Goal: Transaction & Acquisition: Purchase product/service

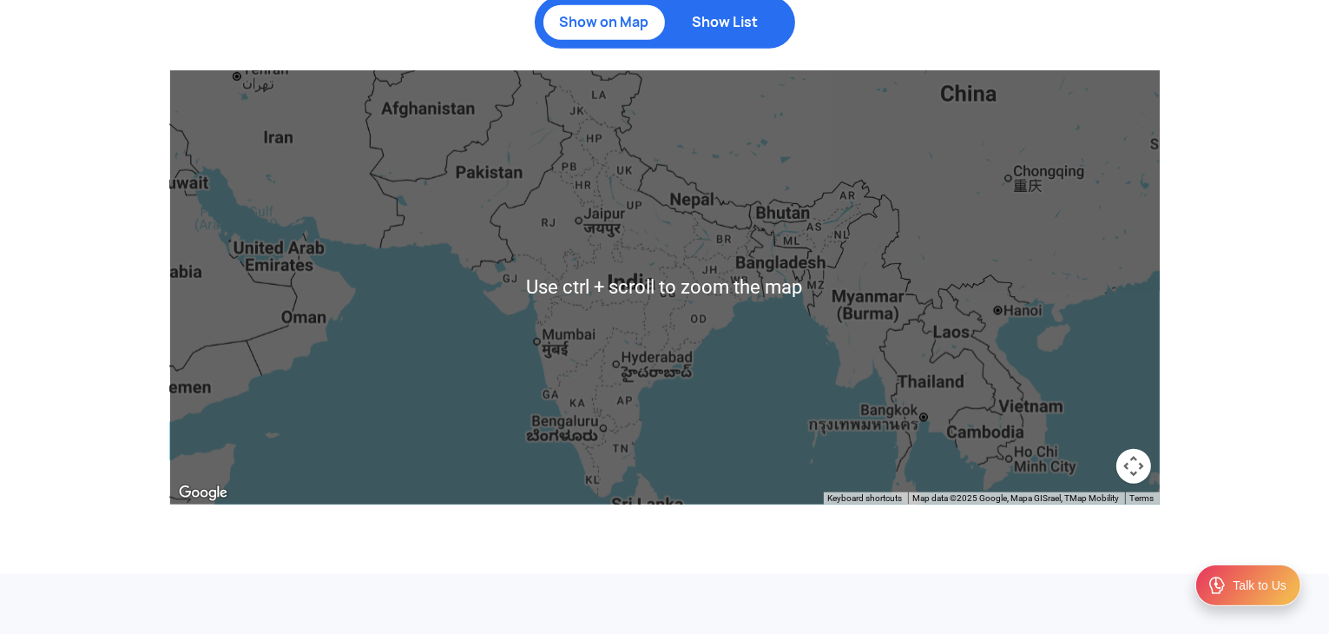
scroll to position [1823, 0]
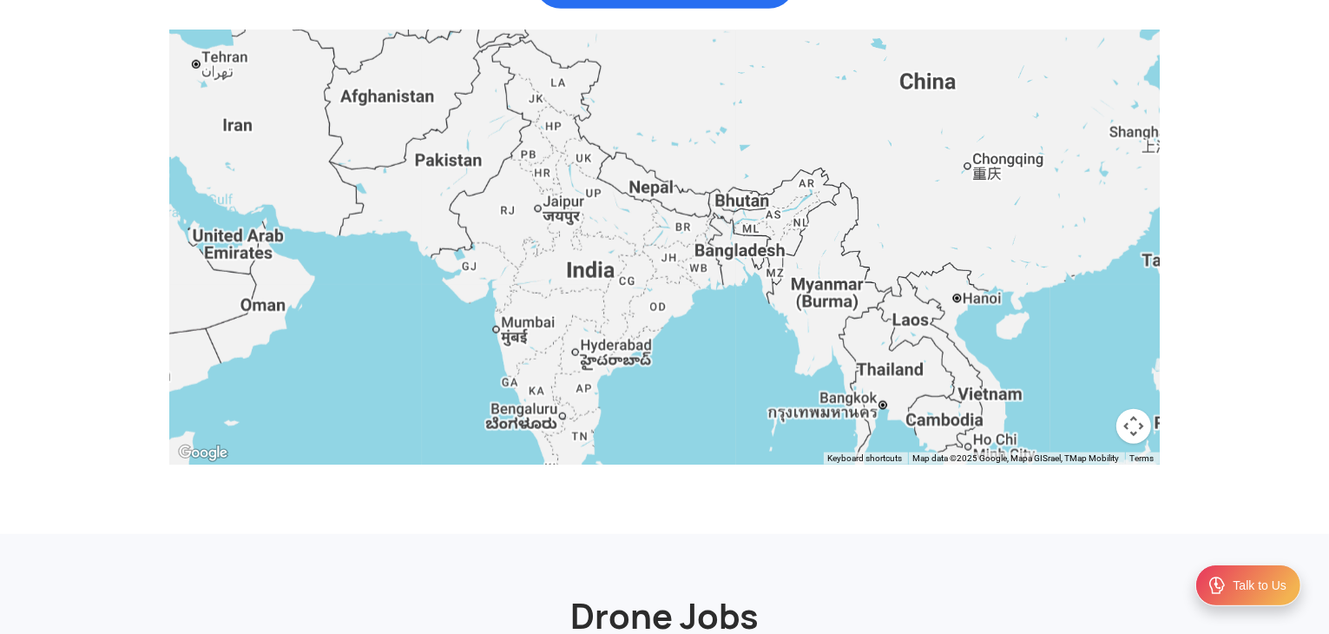
drag, startPoint x: 721, startPoint y: 270, endPoint x: 678, endPoint y: 297, distance: 50.3
click at [678, 297] on div at bounding box center [665, 247] width 990 height 434
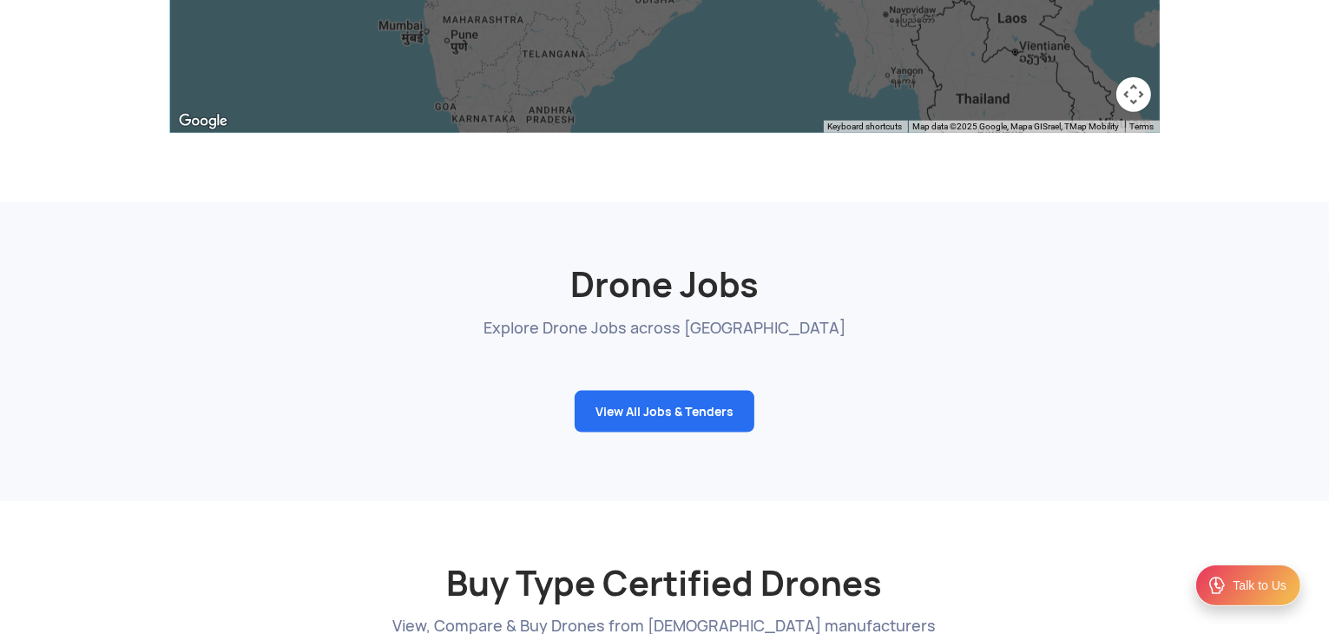
scroll to position [2257, 0]
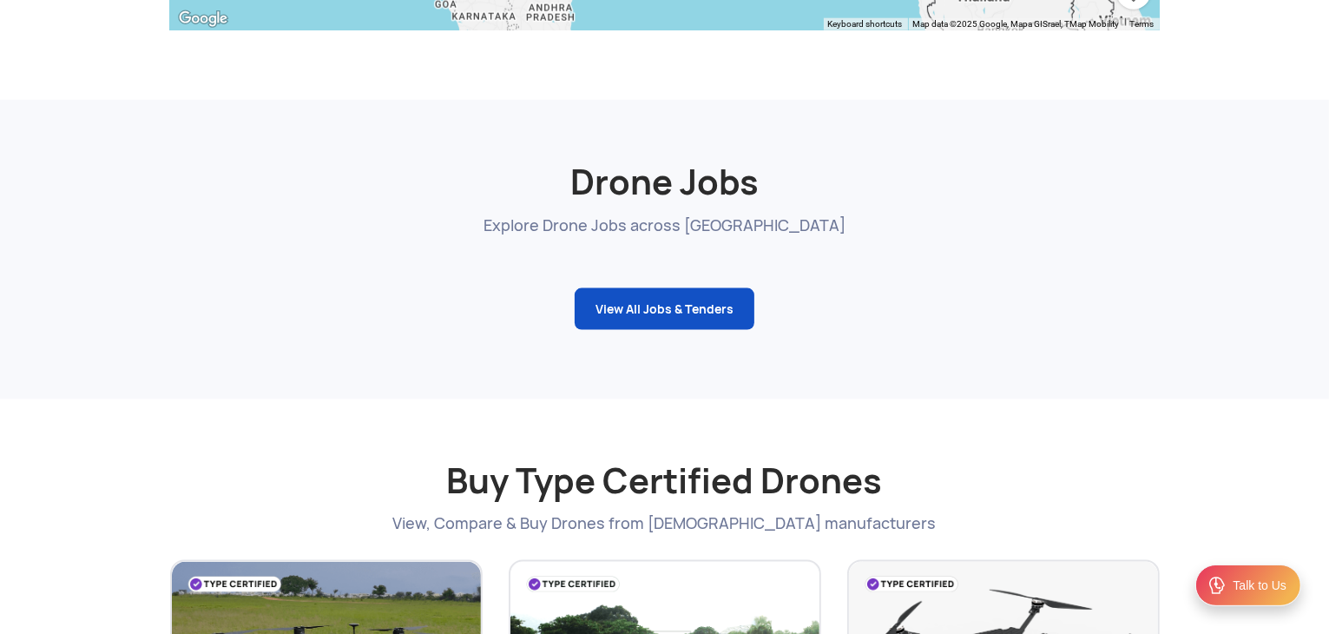
click at [596, 324] on link "View All Jobs & Tenders" at bounding box center [665, 309] width 180 height 42
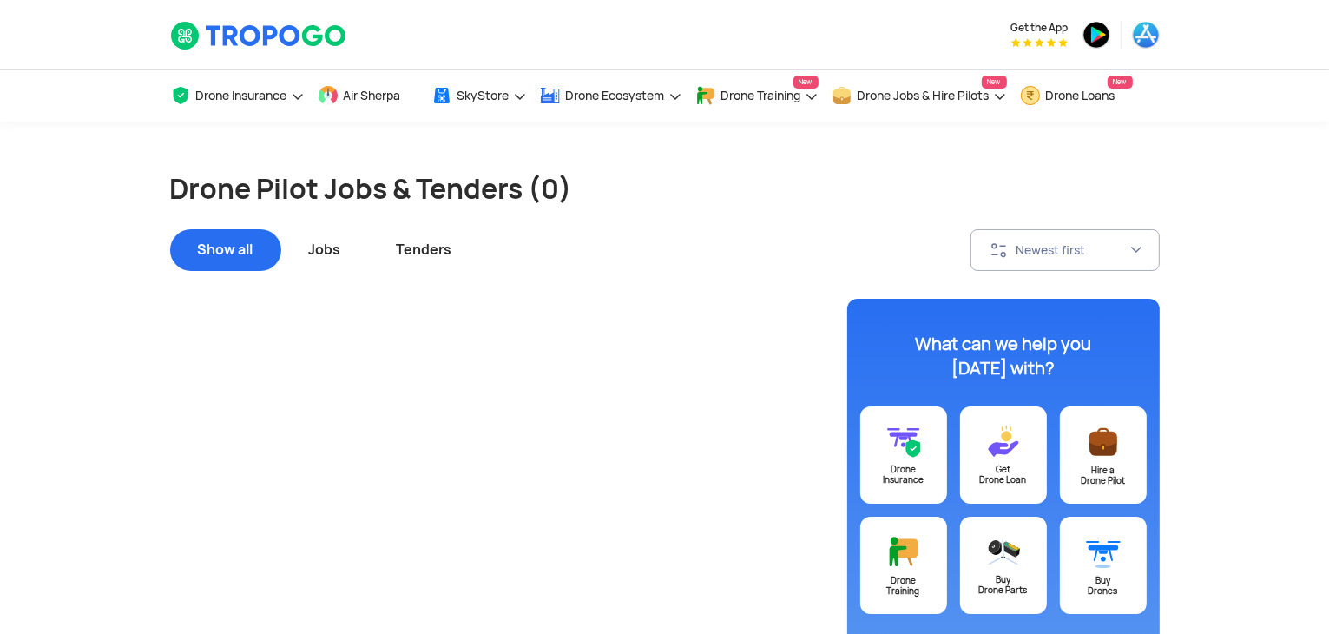
scroll to position [87, 0]
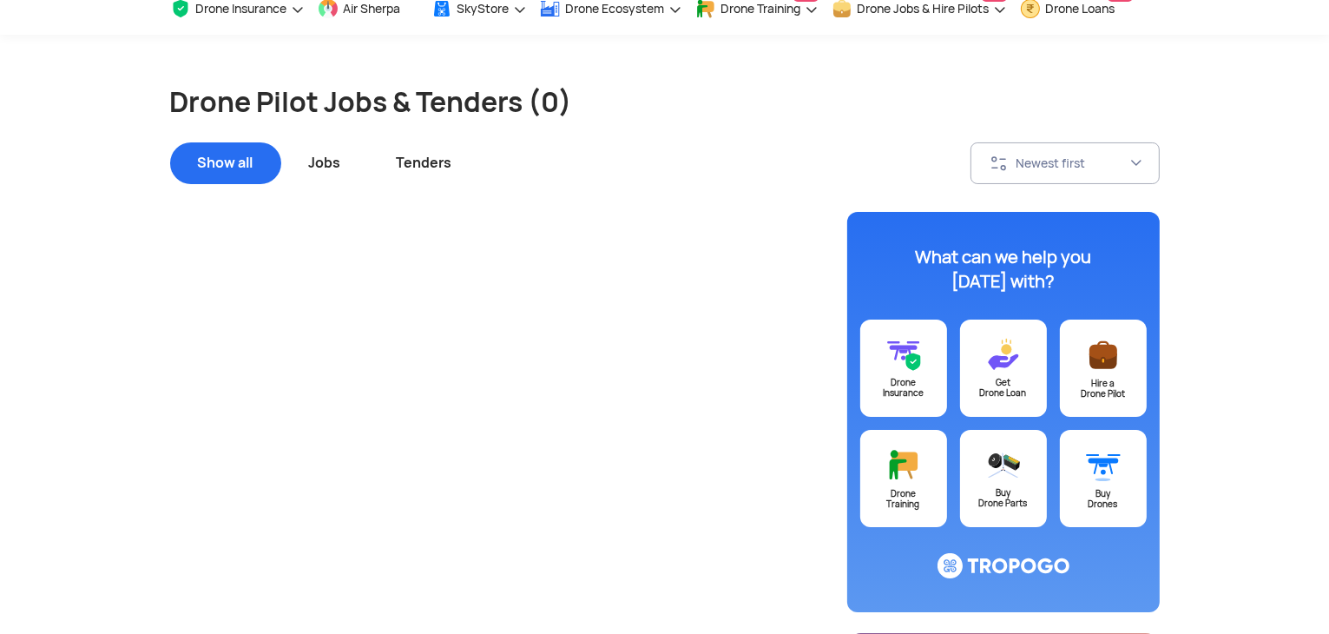
click at [338, 161] on div "Jobs" at bounding box center [325, 163] width 88 height 42
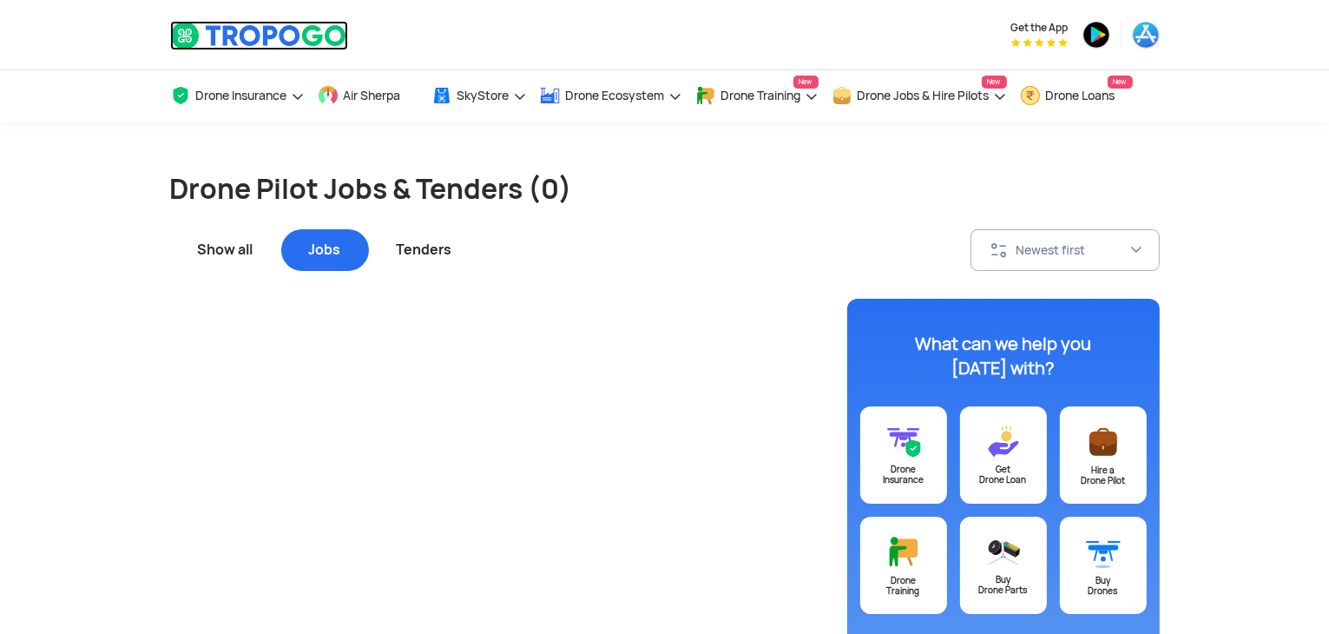
click at [249, 43] on img at bounding box center [259, 36] width 178 height 30
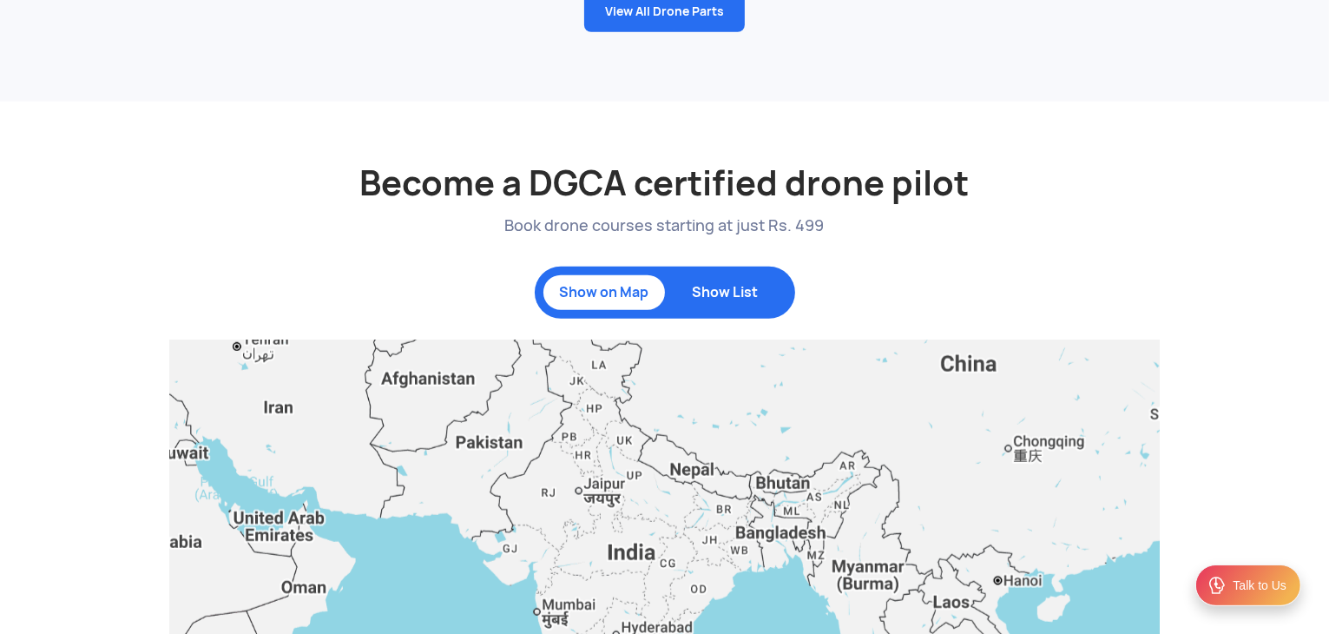
scroll to position [1563, 0]
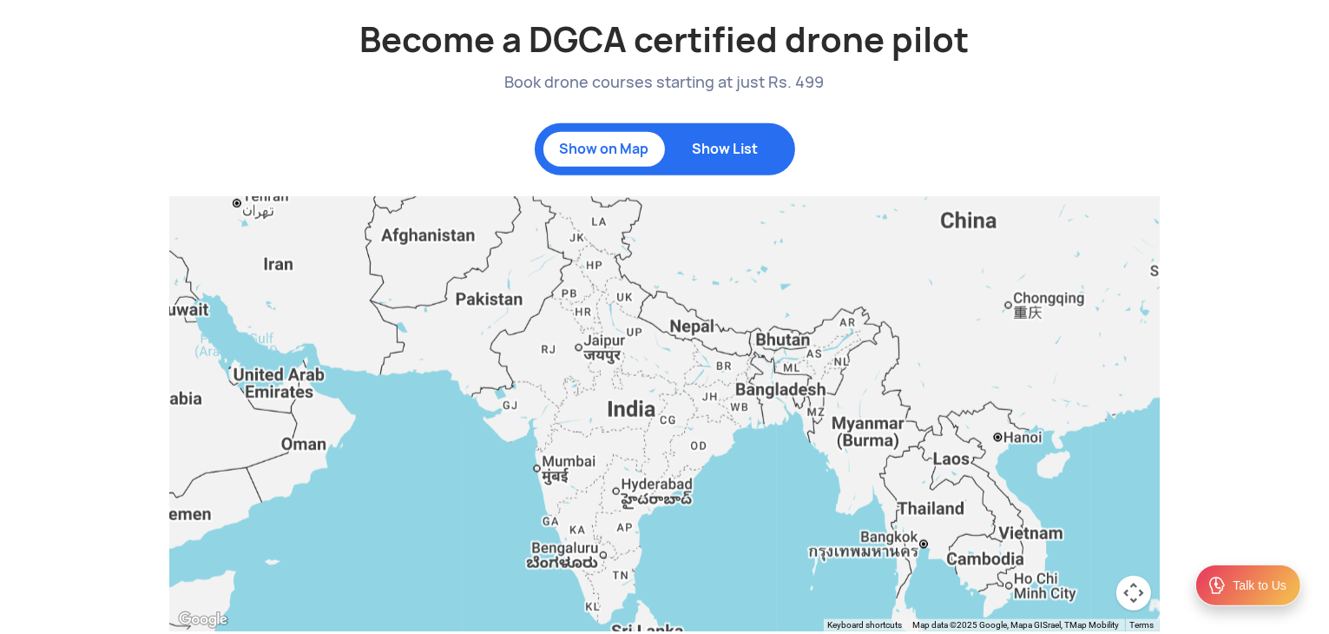
click at [700, 167] on div "Show List" at bounding box center [726, 149] width 122 height 35
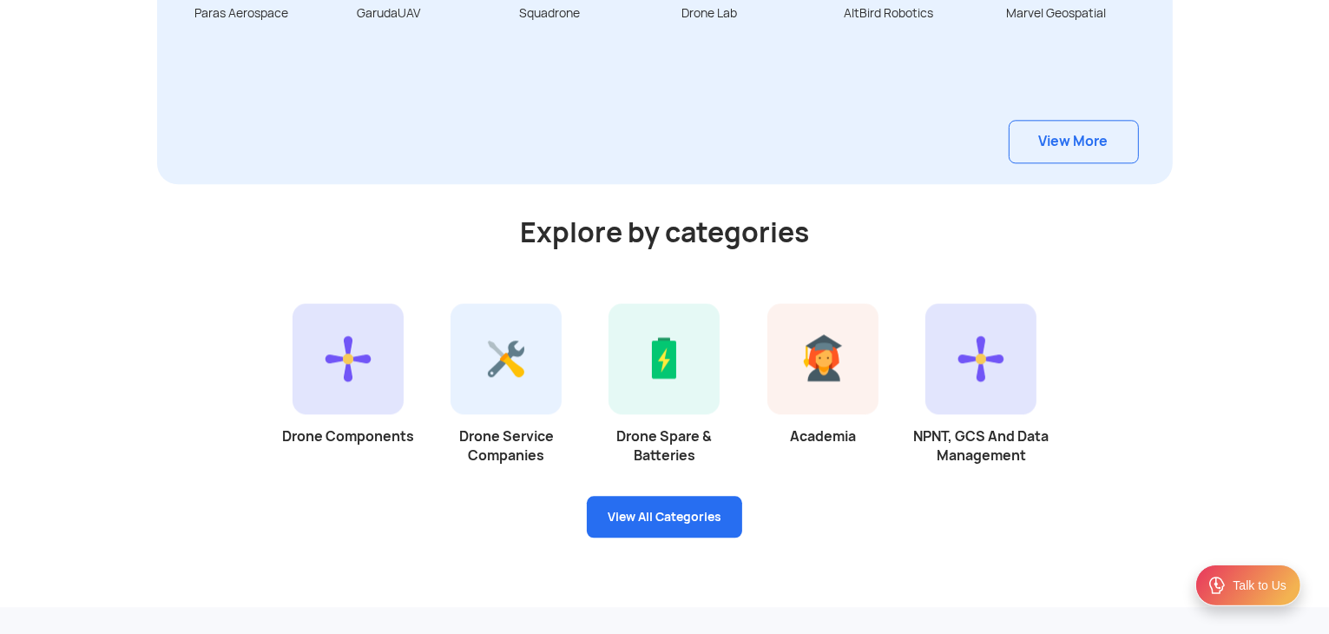
scroll to position [4254, 0]
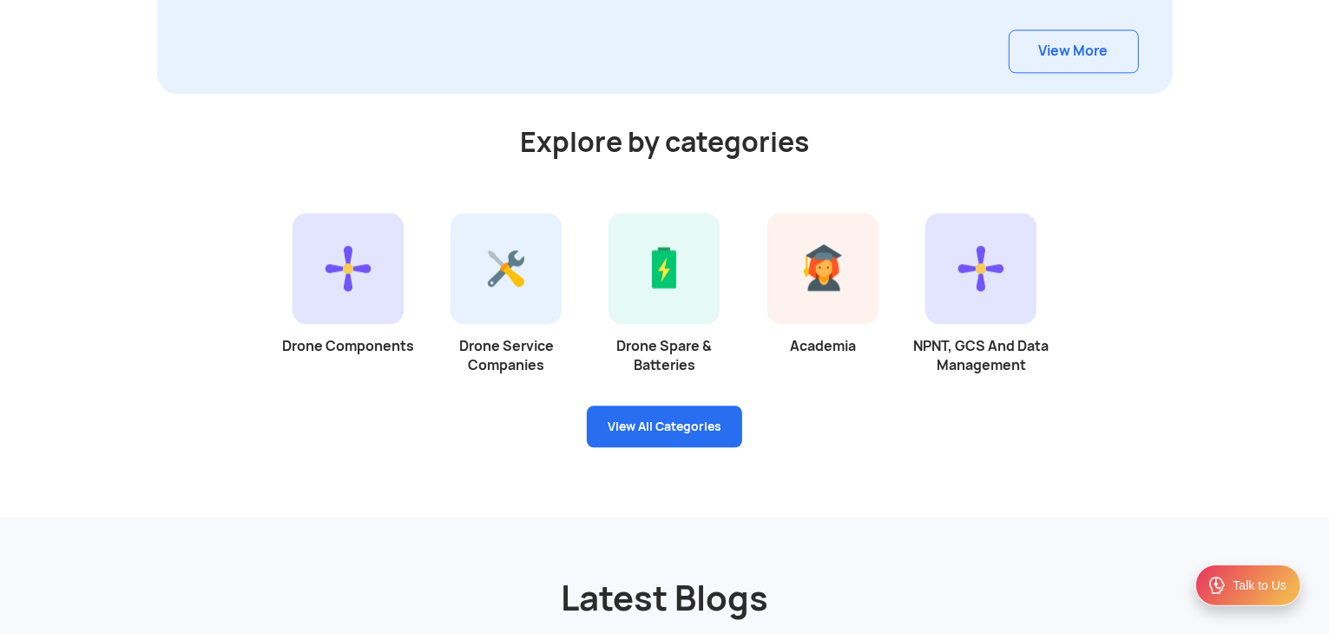
click at [1113, 73] on link "View More" at bounding box center [1074, 51] width 130 height 43
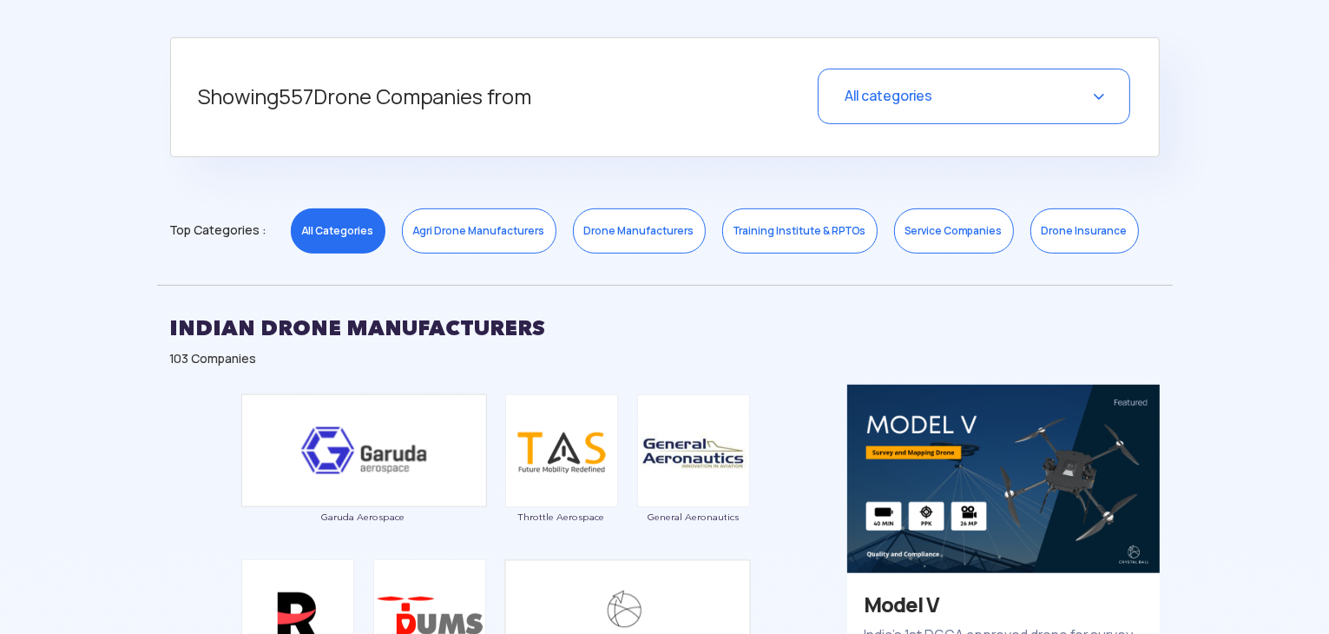
scroll to position [695, 0]
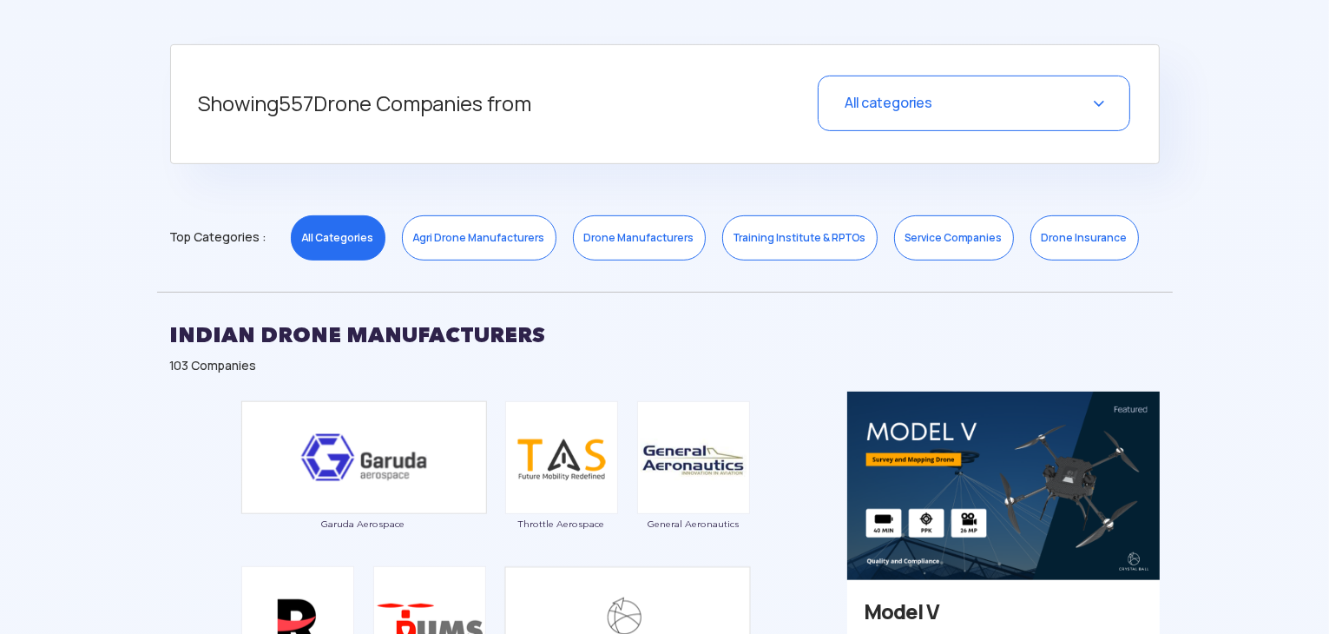
click at [972, 122] on div "All categories" at bounding box center [974, 104] width 313 height 56
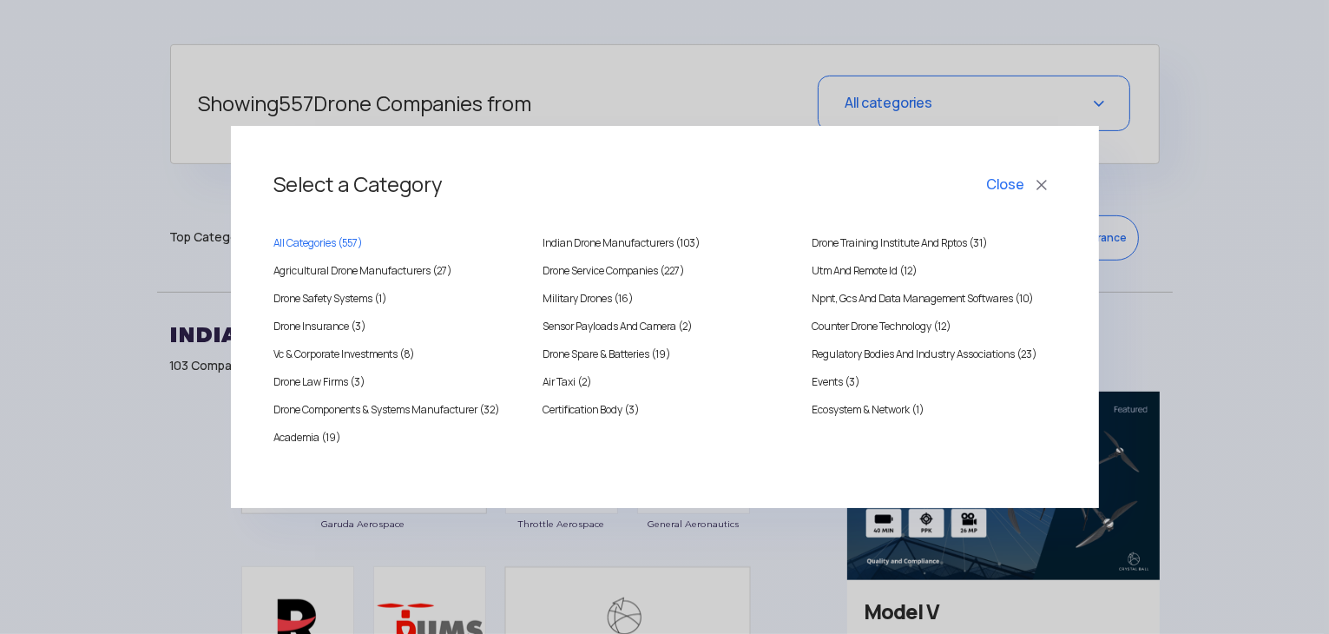
click at [669, 102] on div "Select a Category Close All Categories ( 557 ) Indian Drone Manufacturers (103)…" at bounding box center [664, 317] width 1329 height 634
click at [1013, 182] on button "Close" at bounding box center [1020, 185] width 72 height 30
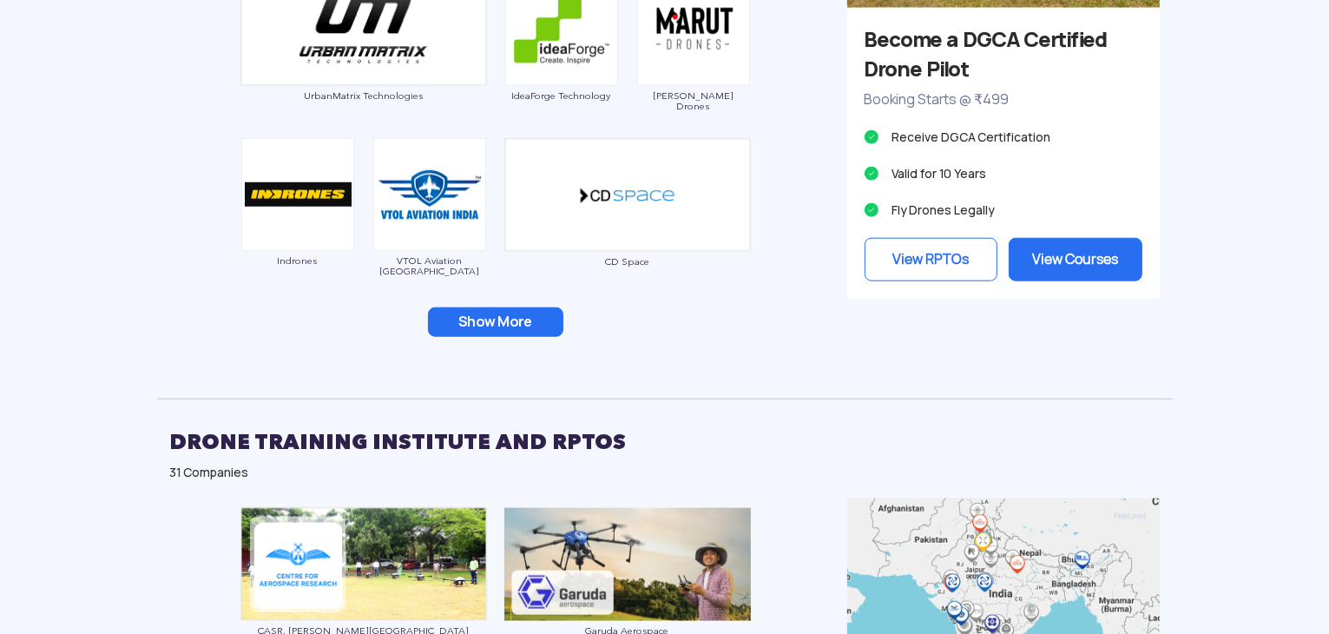
scroll to position [1823, 0]
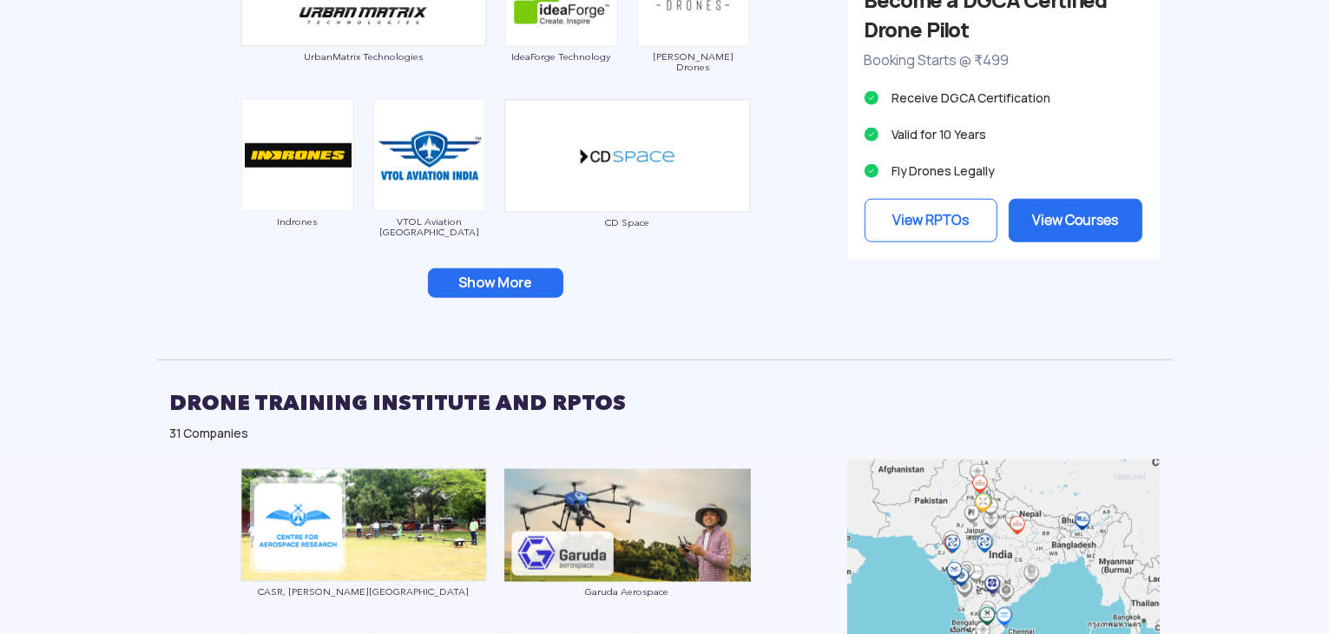
click at [523, 279] on button "Show More" at bounding box center [495, 283] width 135 height 30
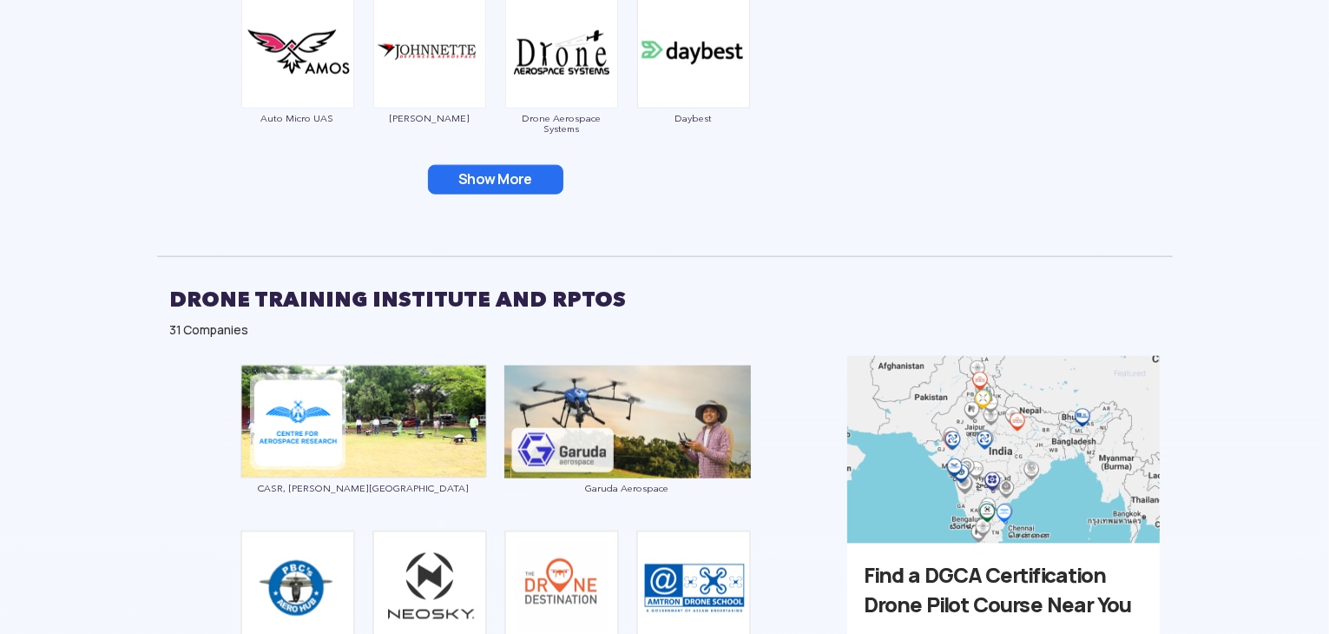
scroll to position [2257, 0]
click at [530, 182] on button "Show More" at bounding box center [495, 179] width 135 height 30
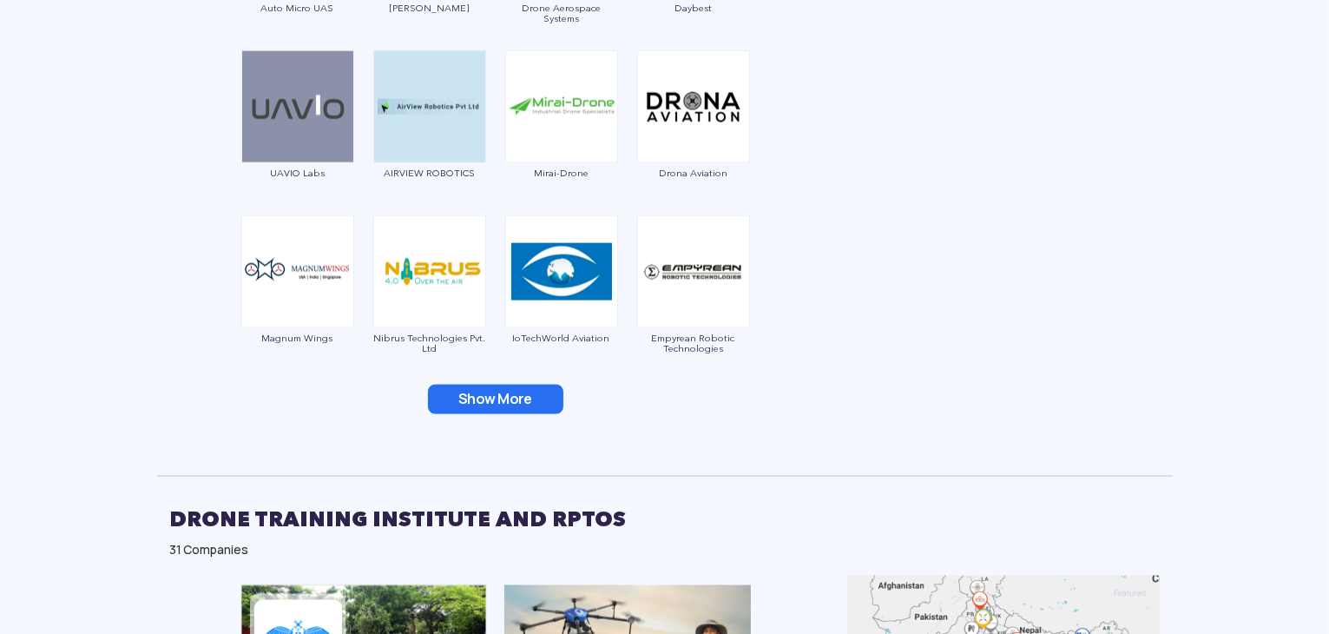
scroll to position [2605, 0]
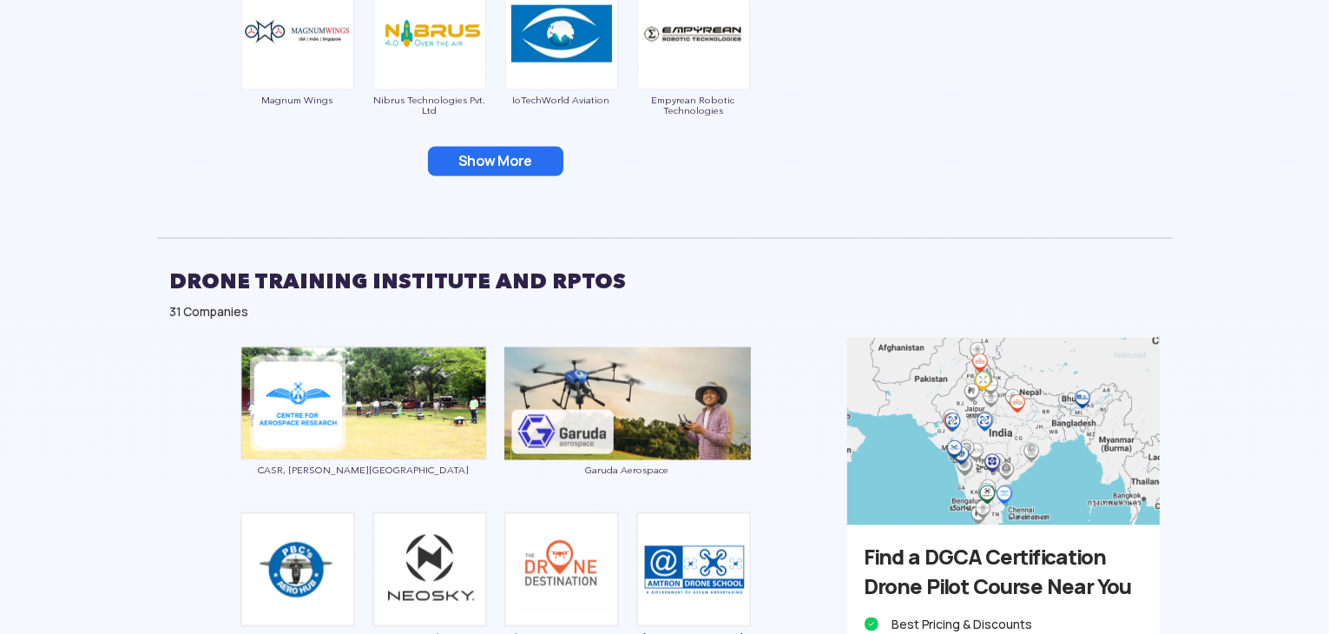
click at [524, 168] on button "Show More" at bounding box center [495, 162] width 135 height 30
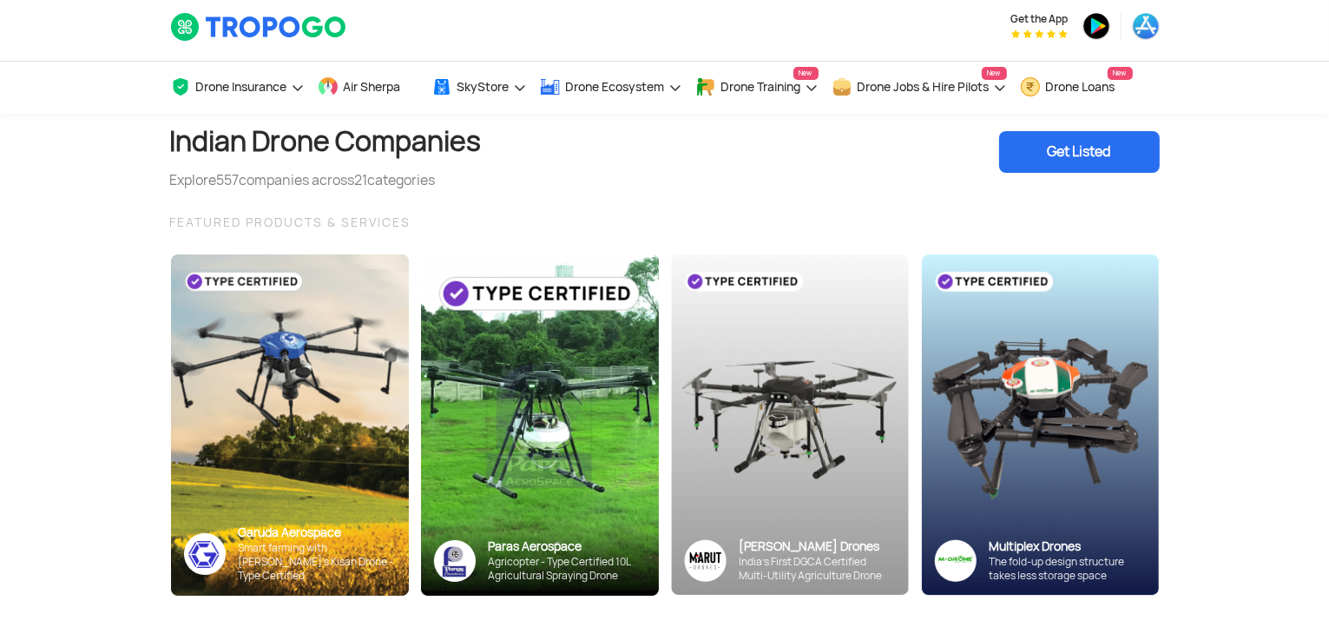
scroll to position [0, 0]
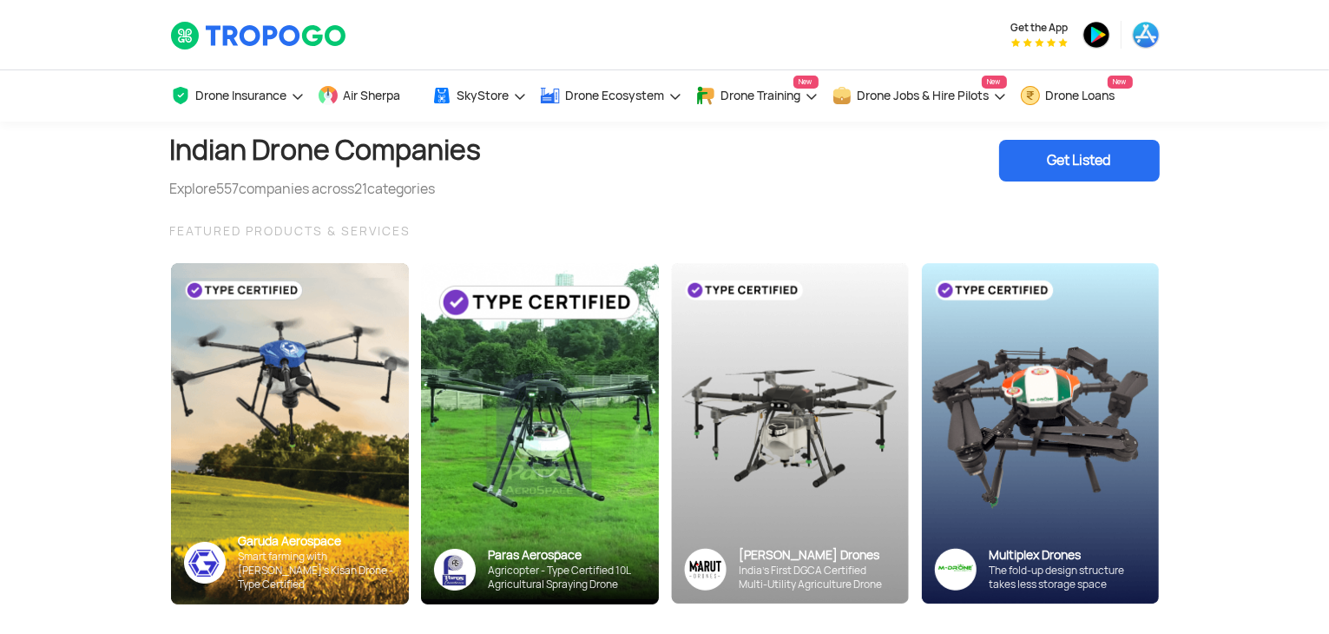
click at [1107, 161] on div "Get Listed" at bounding box center [1079, 161] width 161 height 42
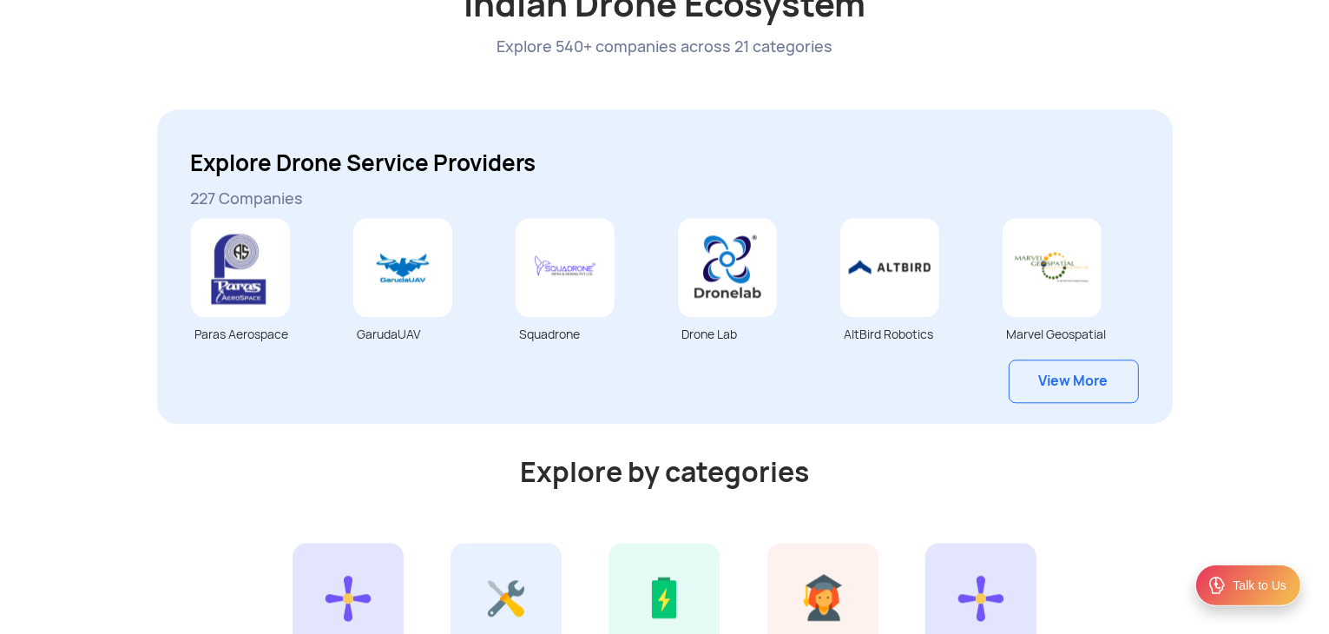
scroll to position [4254, 0]
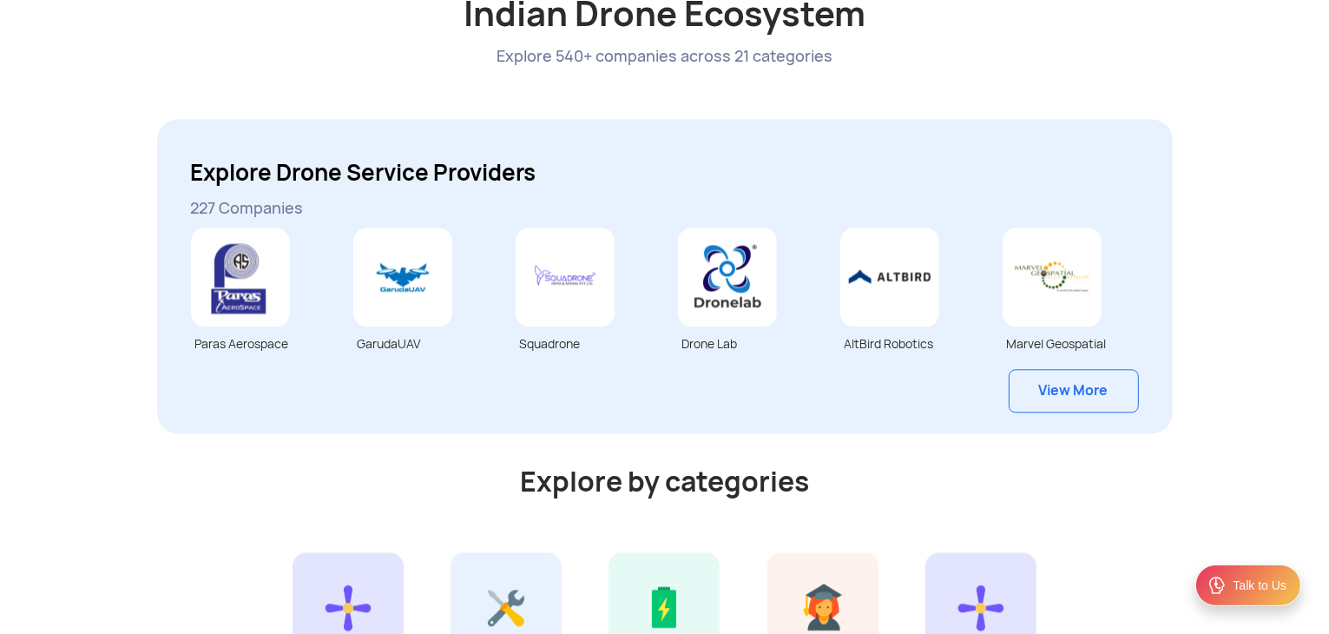
click at [1093, 392] on link "View More" at bounding box center [1074, 390] width 130 height 43
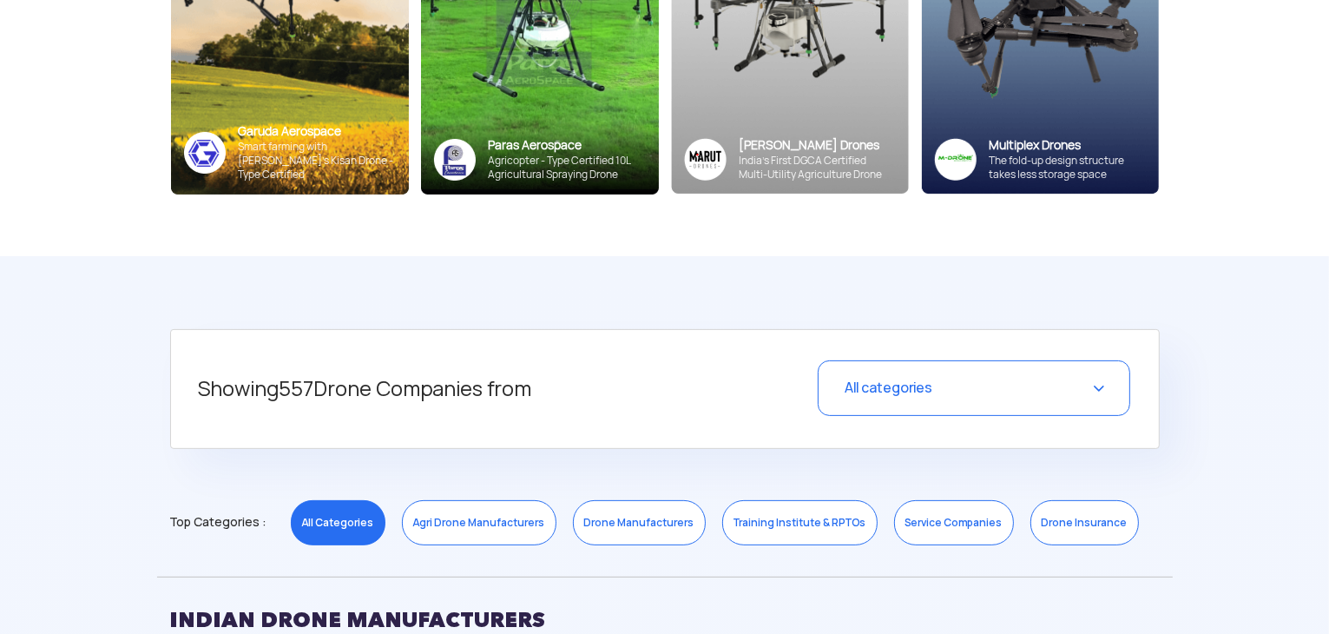
scroll to position [434, 0]
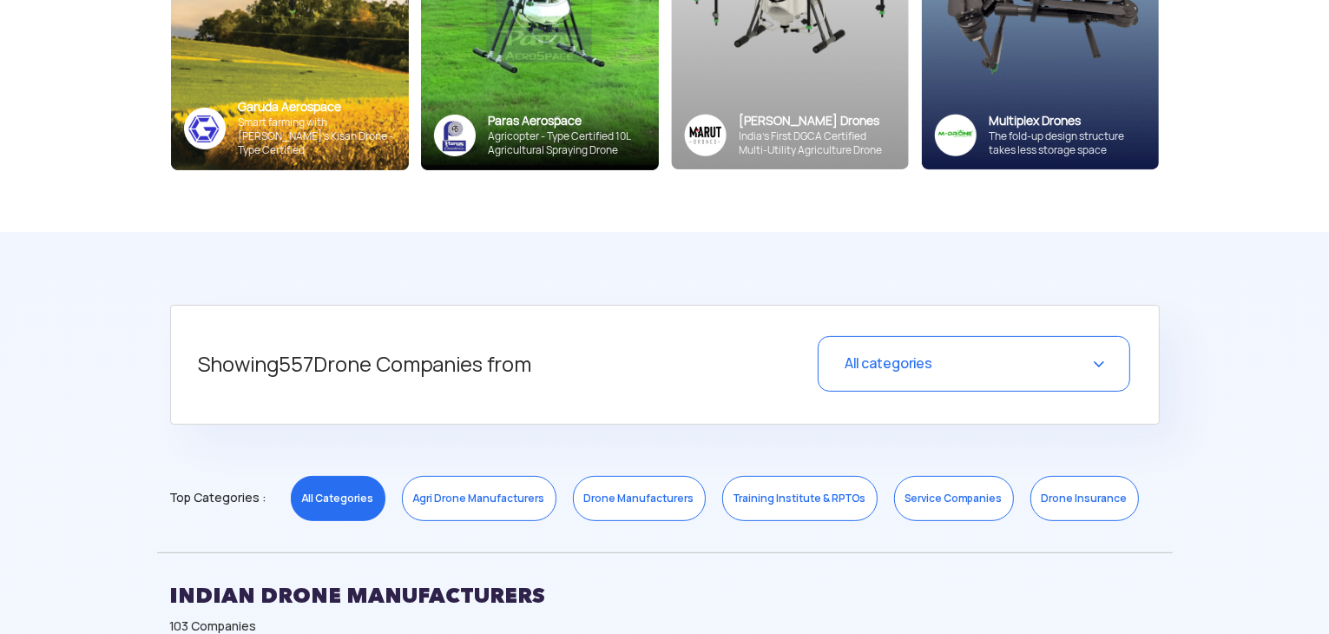
click at [926, 373] on div "All categories" at bounding box center [974, 364] width 313 height 56
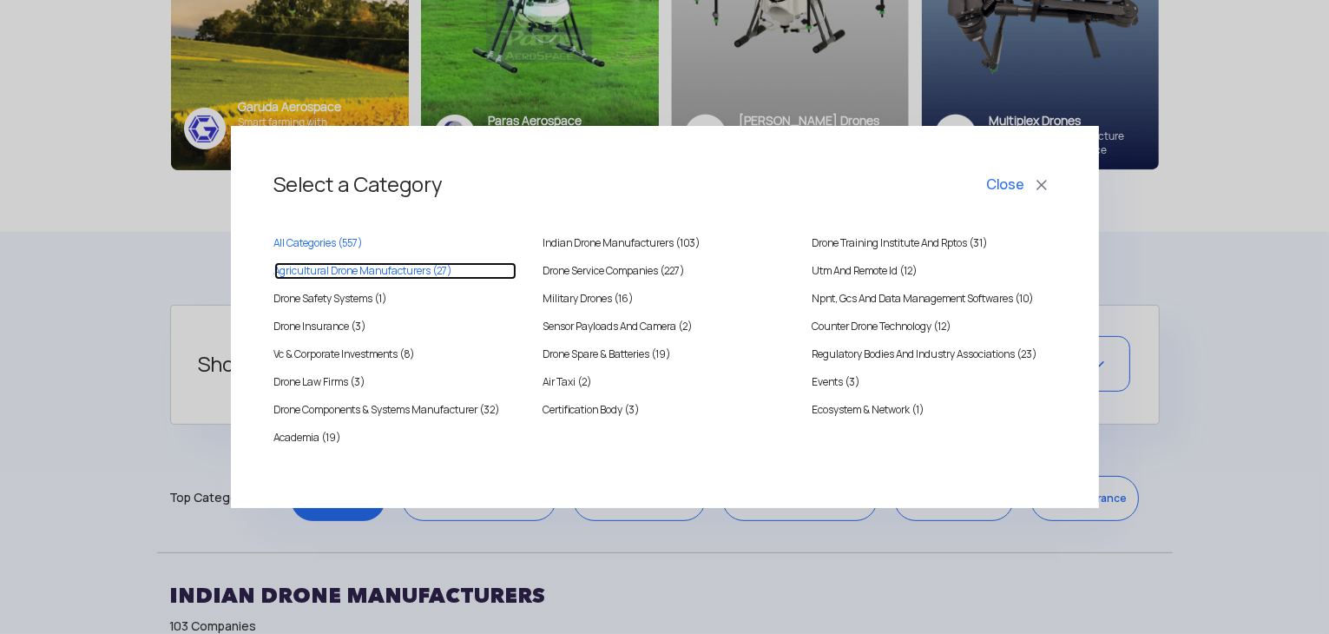
click at [334, 272] on MANUFACTURERS "Agricultural Drone Manufacturers (27)" at bounding box center [395, 270] width 243 height 17
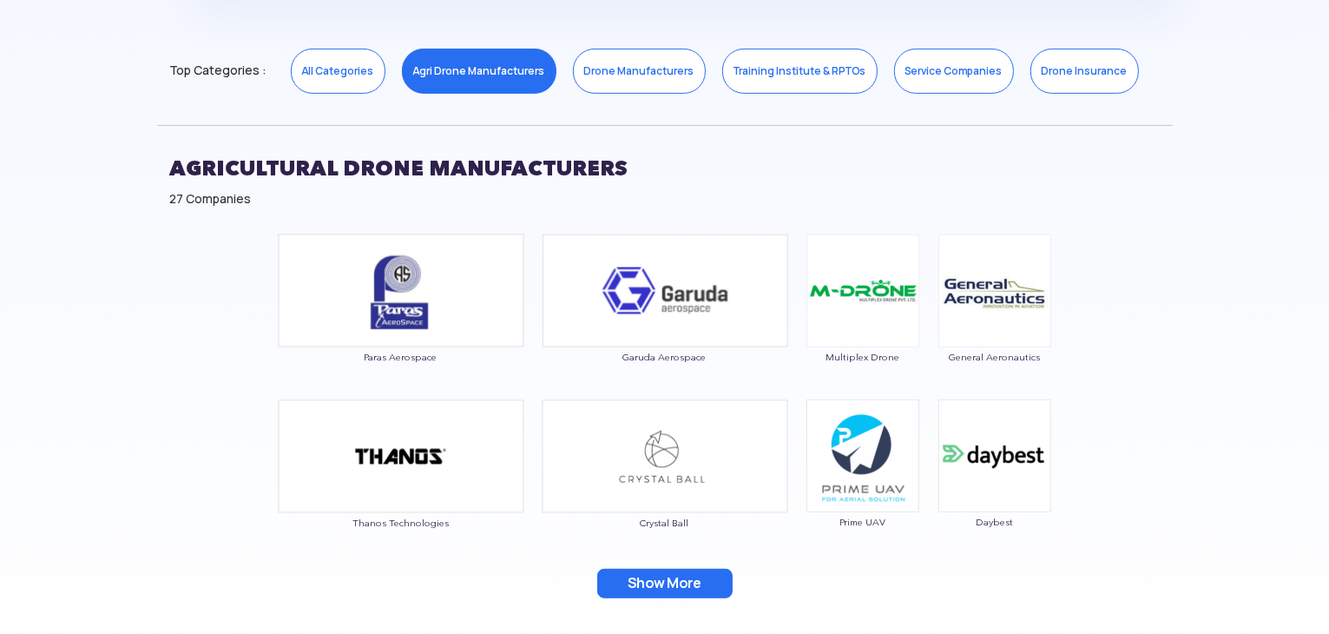
scroll to position [868, 0]
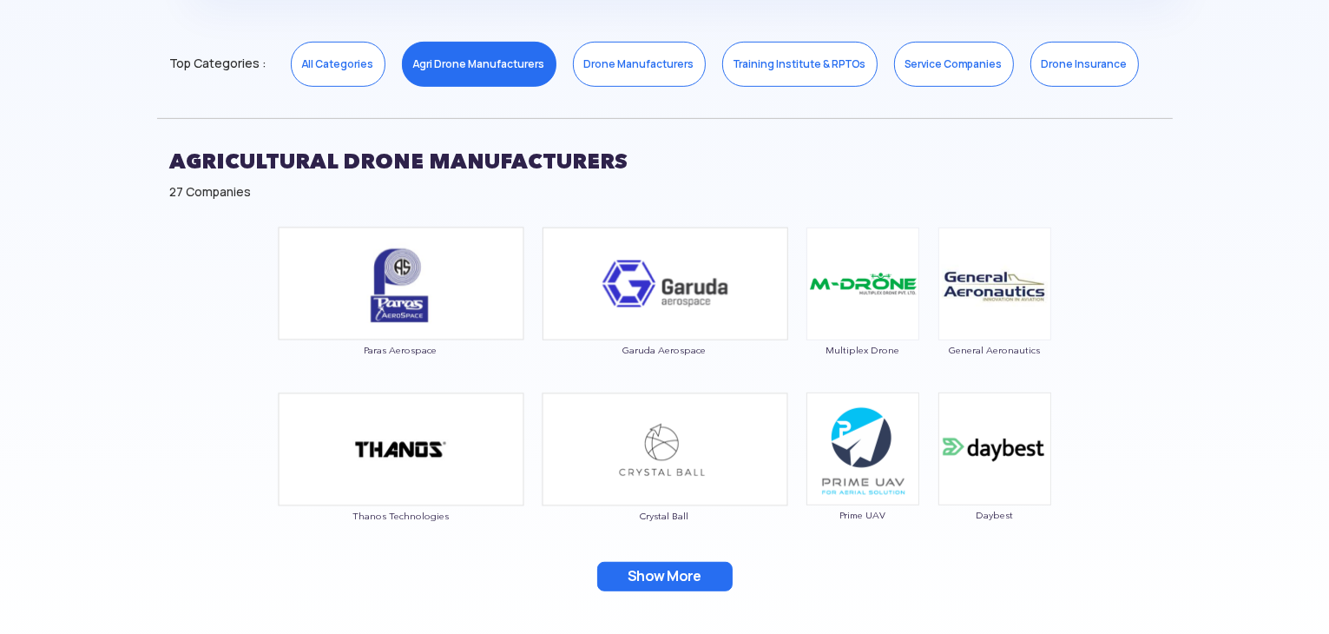
click at [639, 570] on button "Show More" at bounding box center [664, 577] width 135 height 30
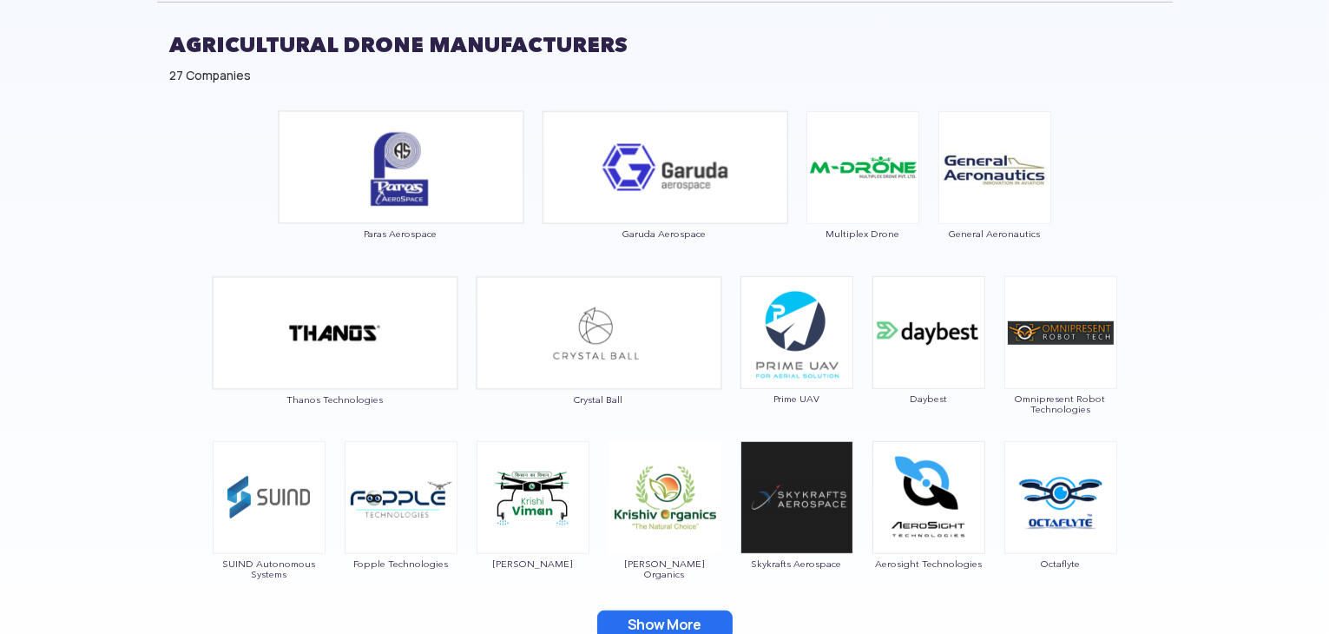
scroll to position [1215, 0]
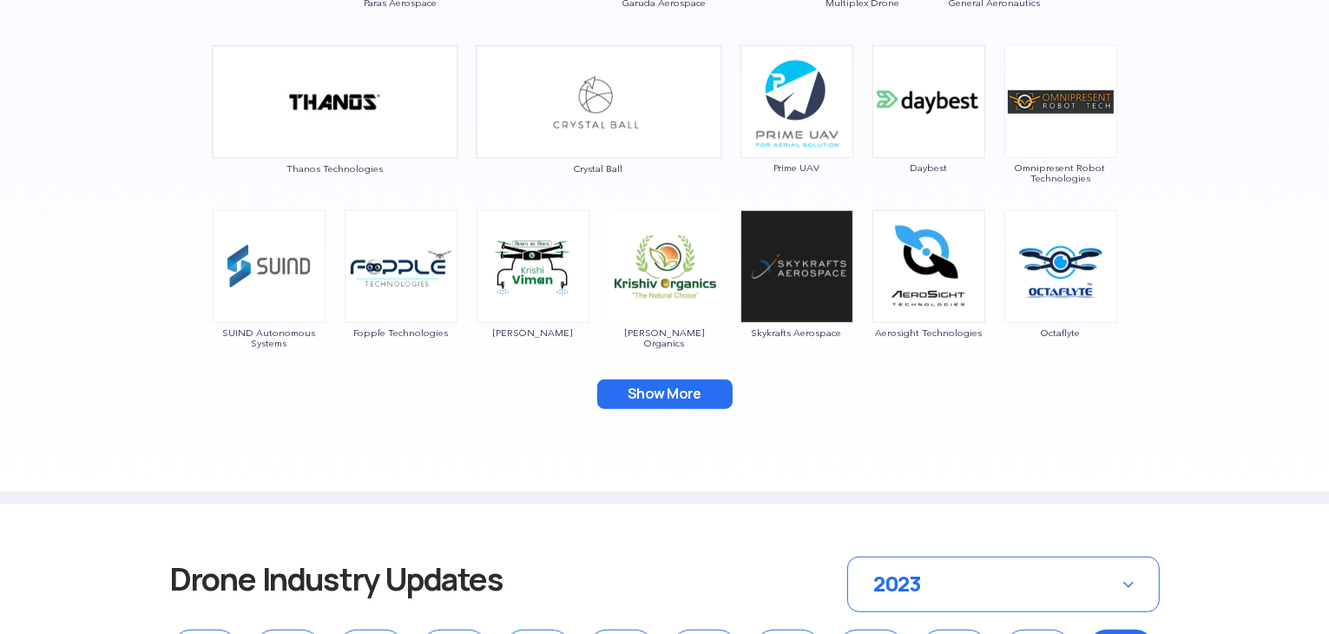
click at [675, 395] on button "Show More" at bounding box center [664, 394] width 135 height 30
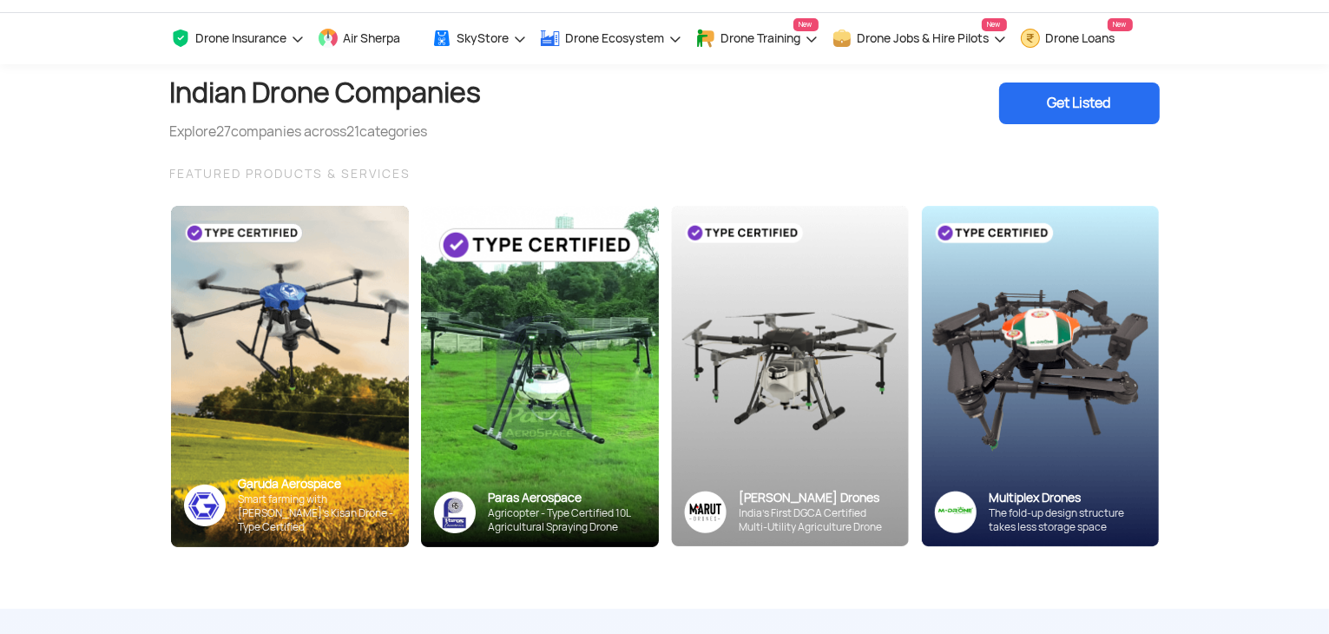
scroll to position [0, 0]
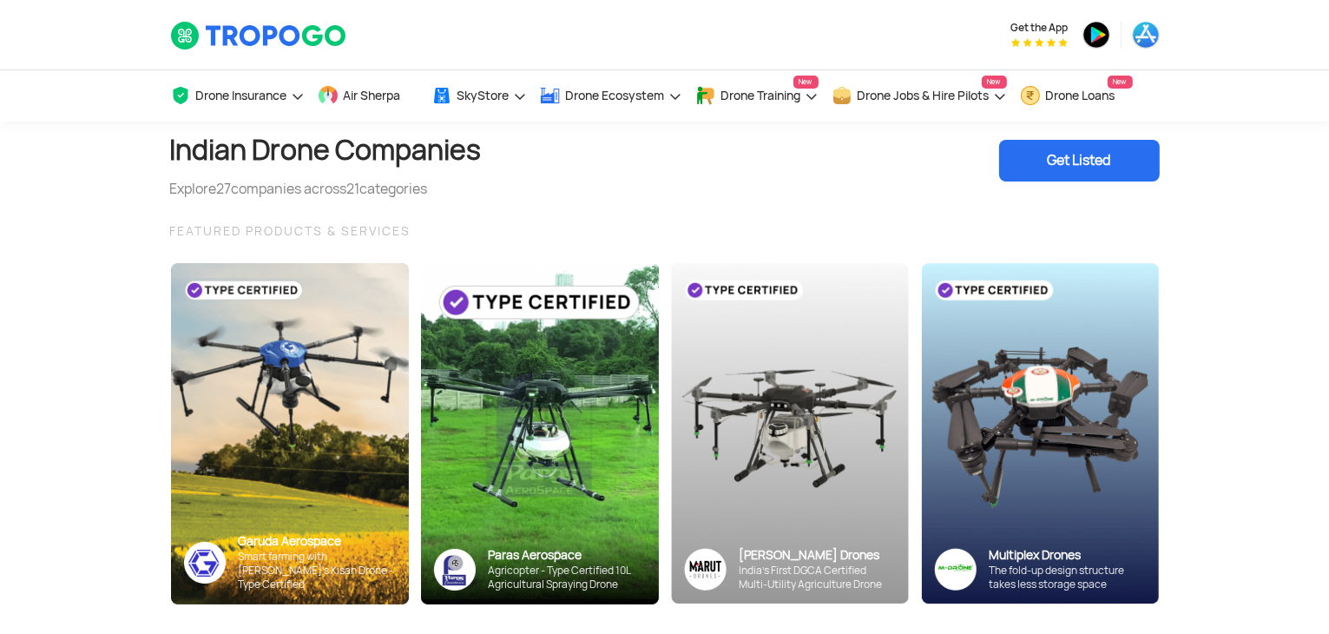
click at [1037, 168] on div "Get Listed" at bounding box center [1079, 161] width 161 height 42
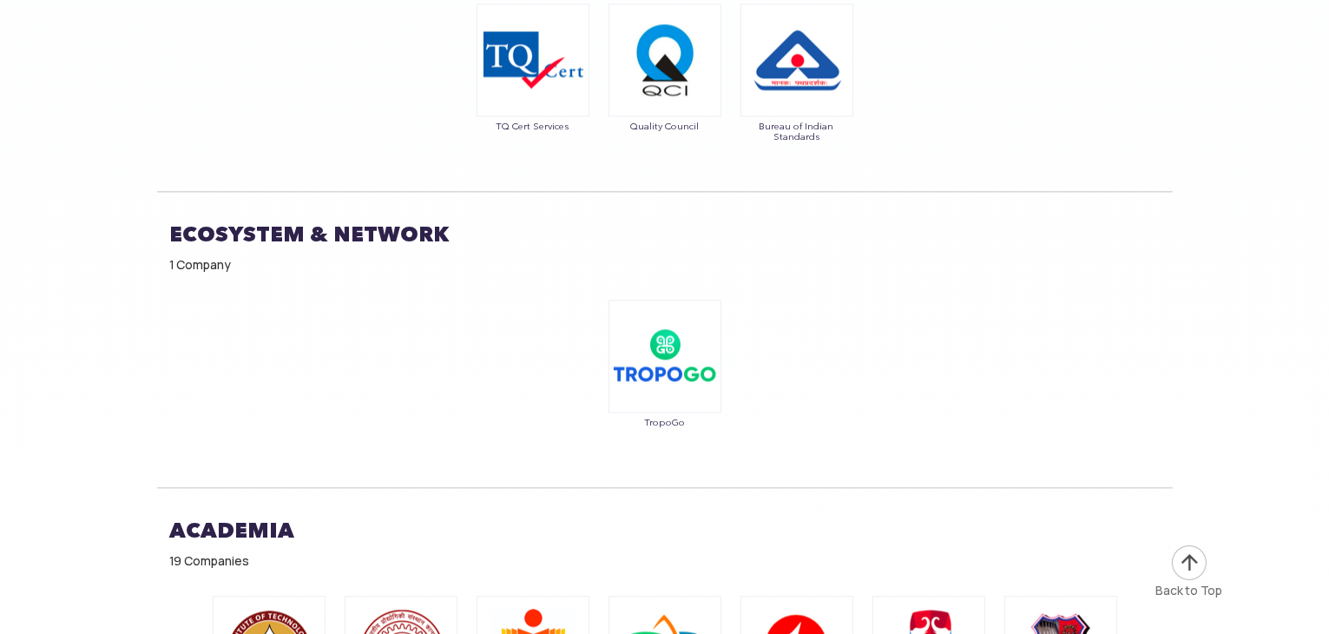
scroll to position [10939, 0]
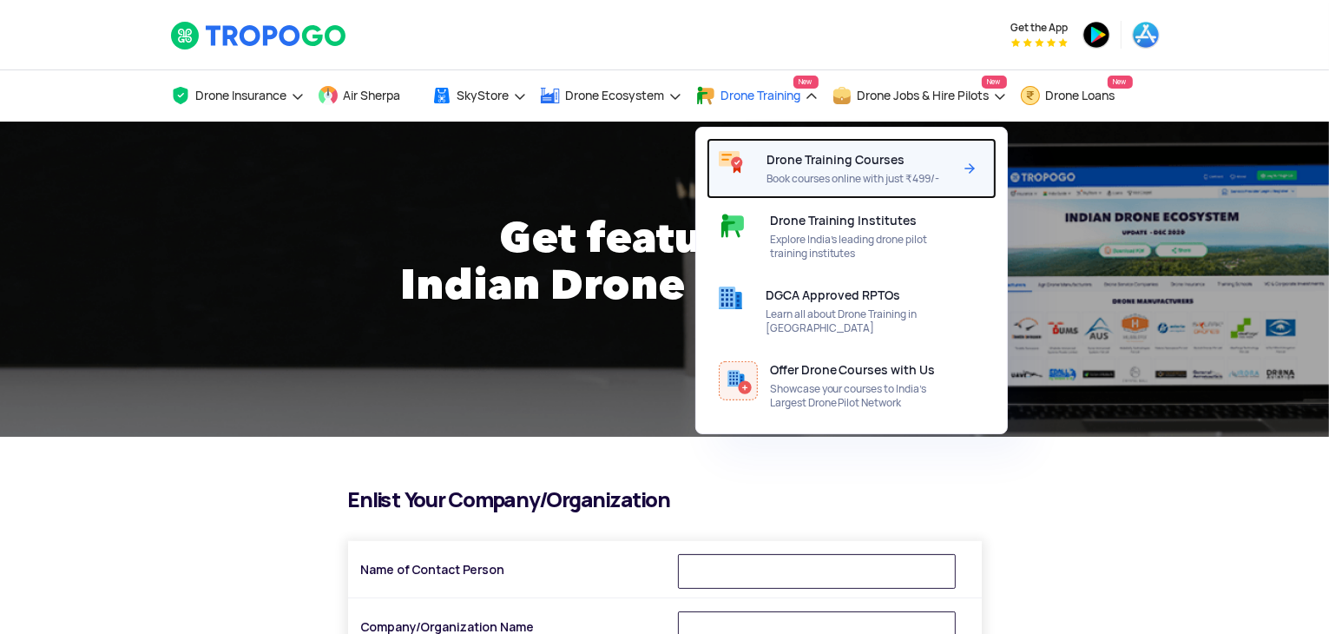
click at [815, 174] on span "Book courses online with just ₹499/-" at bounding box center [860, 179] width 187 height 14
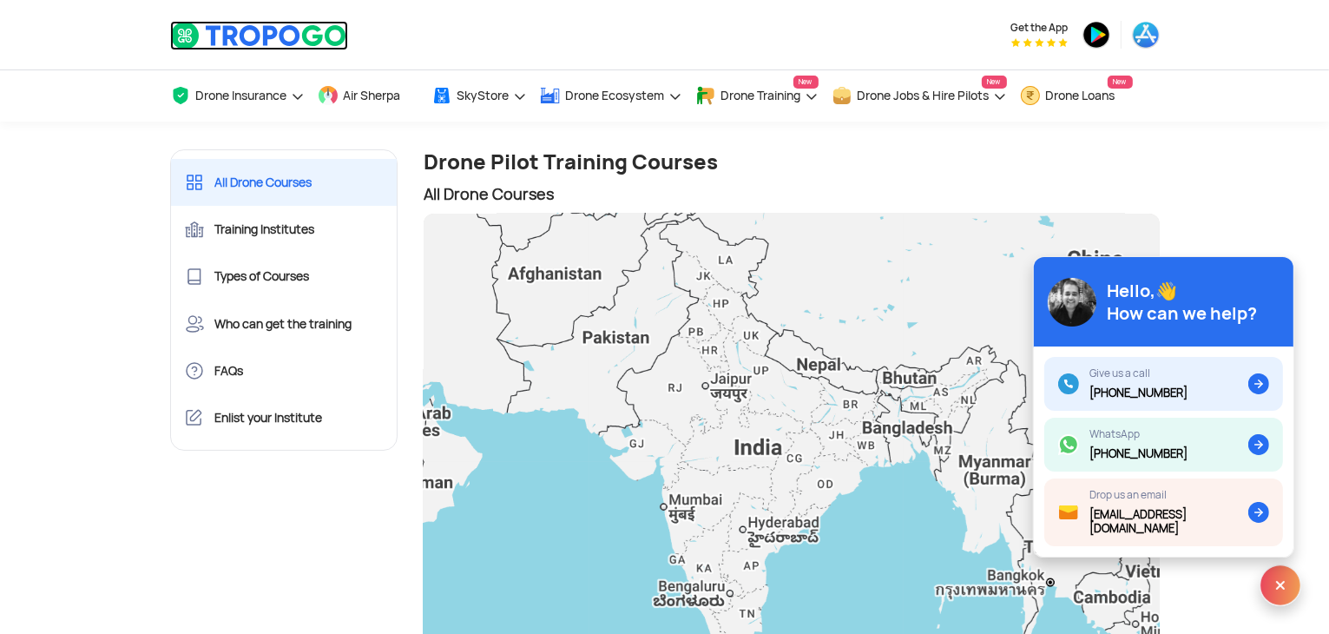
click at [244, 26] on img at bounding box center [259, 36] width 178 height 30
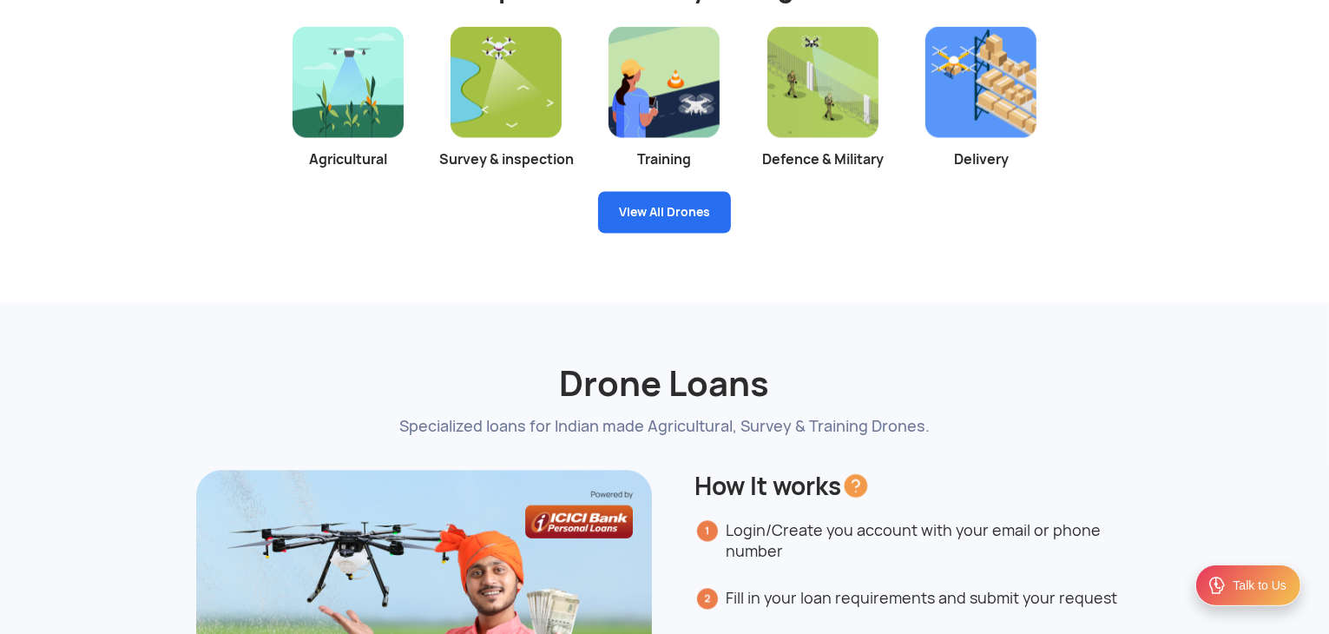
scroll to position [3299, 0]
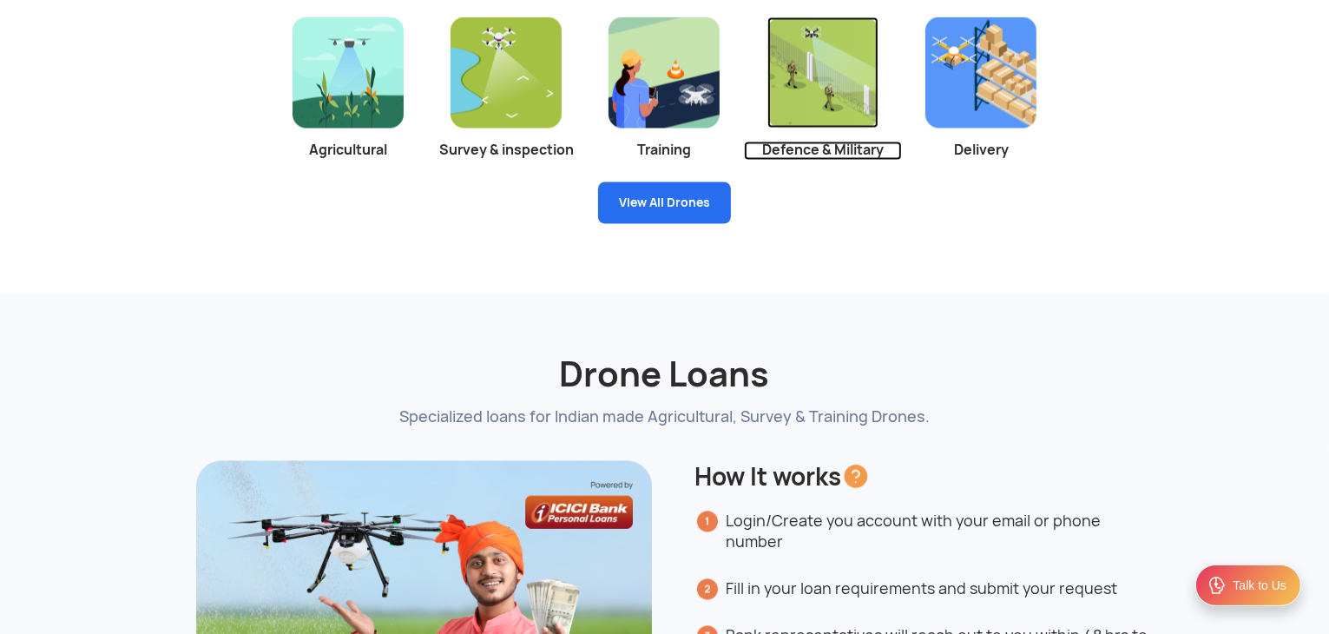
click at [820, 79] on img at bounding box center [822, 72] width 111 height 111
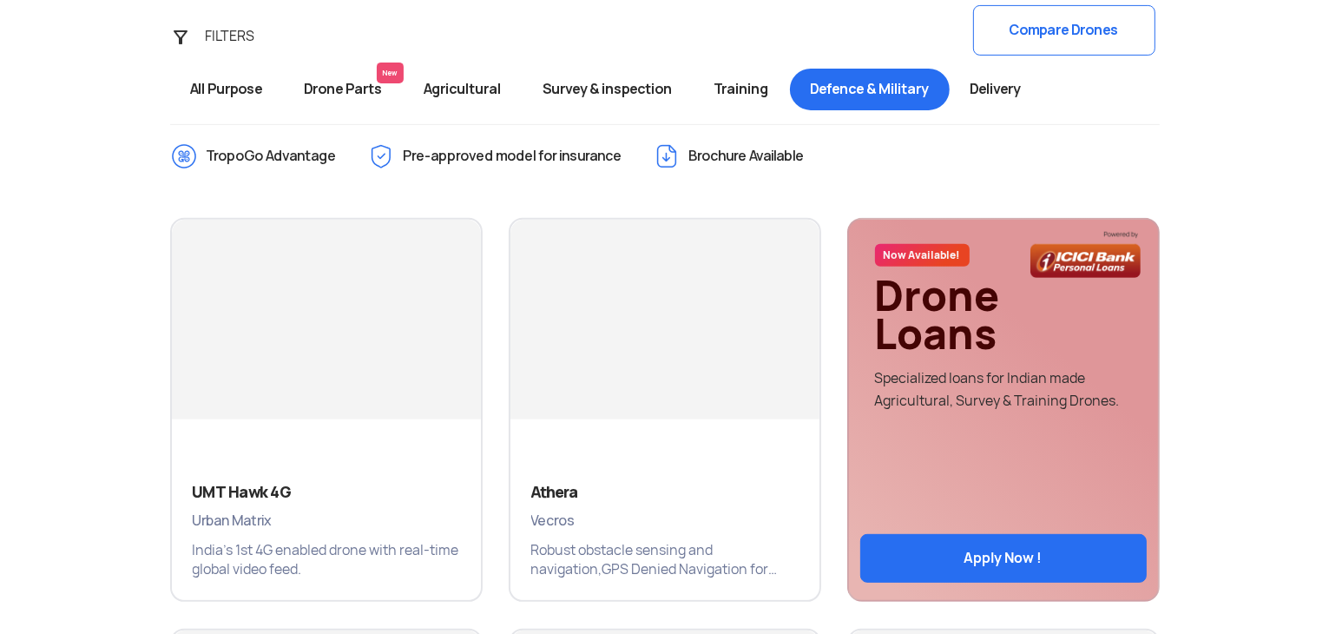
scroll to position [658, 0]
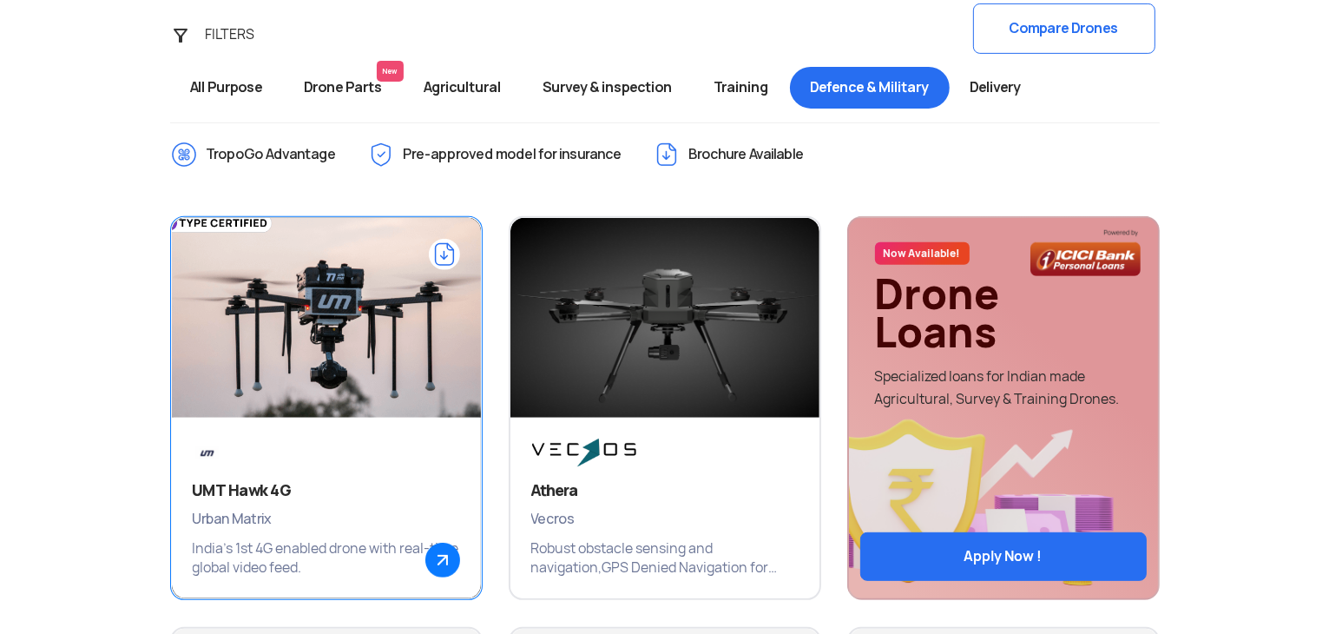
click at [341, 324] on img at bounding box center [326, 326] width 371 height 260
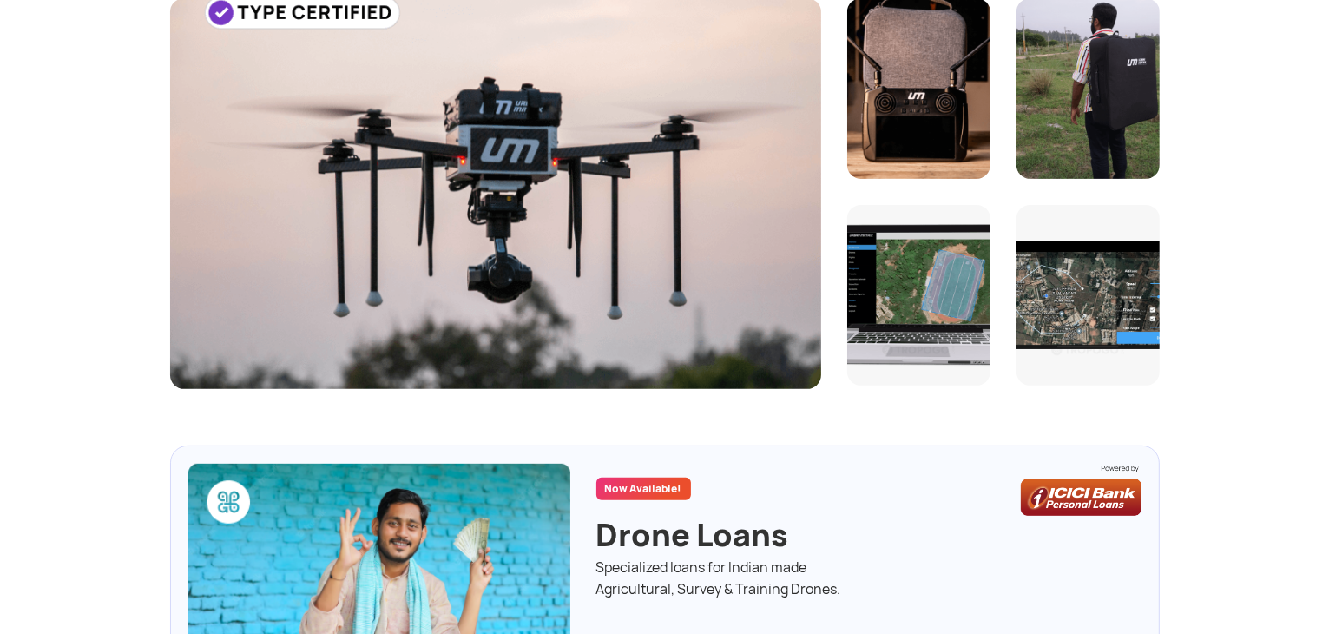
scroll to position [618, 0]
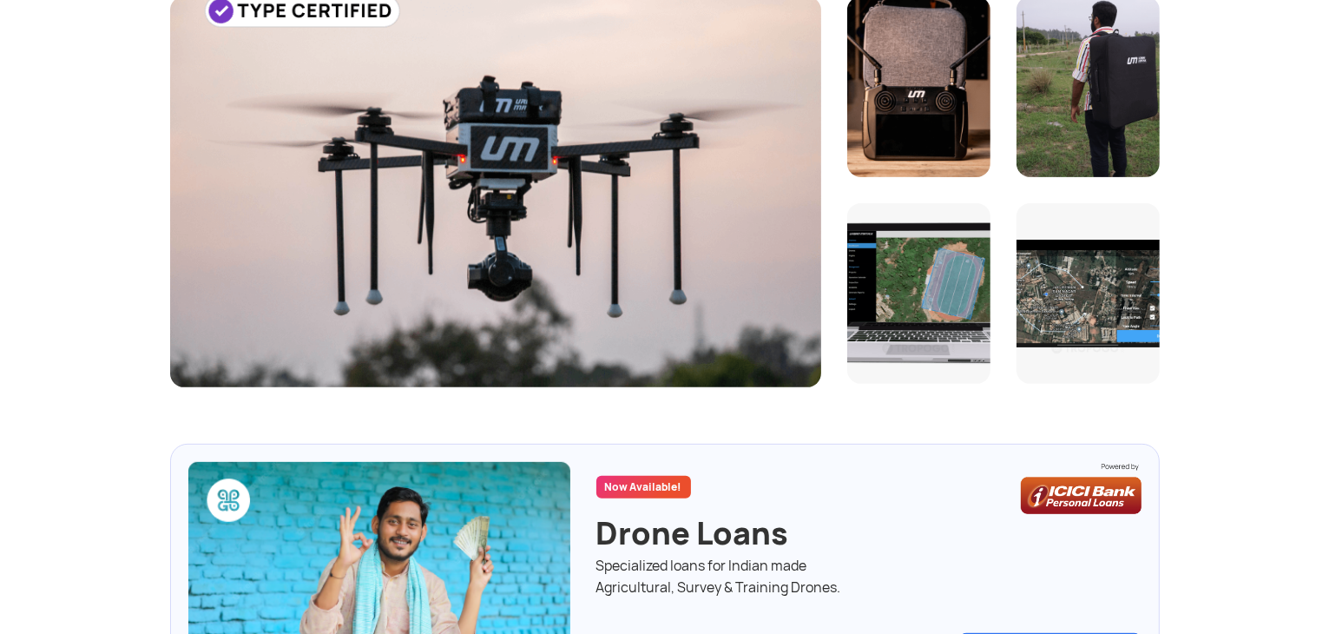
click at [482, 92] on div at bounding box center [495, 192] width 651 height 391
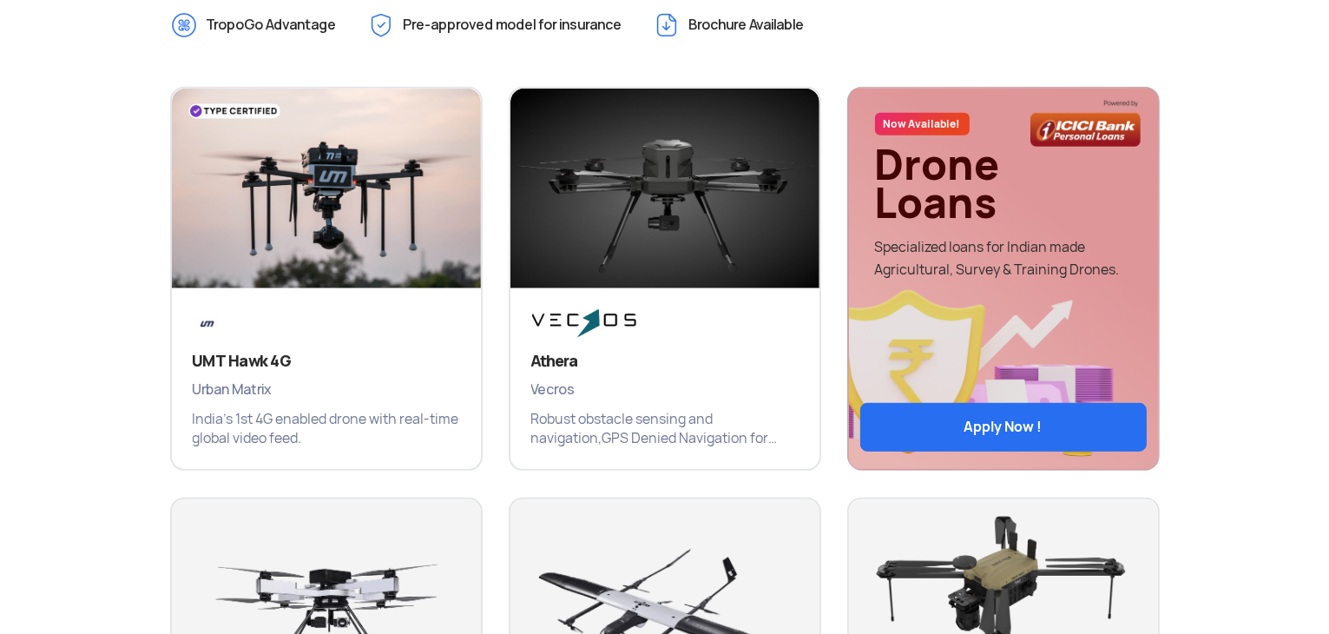
scroll to position [813, 0]
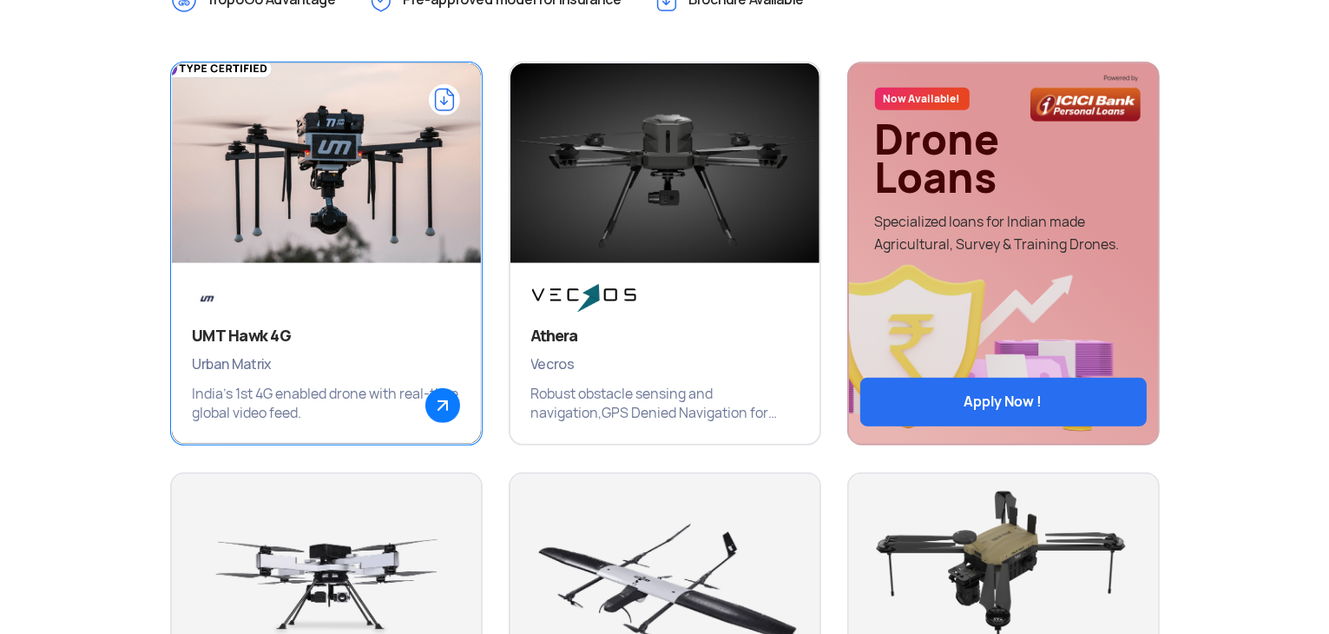
click at [284, 139] on img at bounding box center [326, 172] width 371 height 260
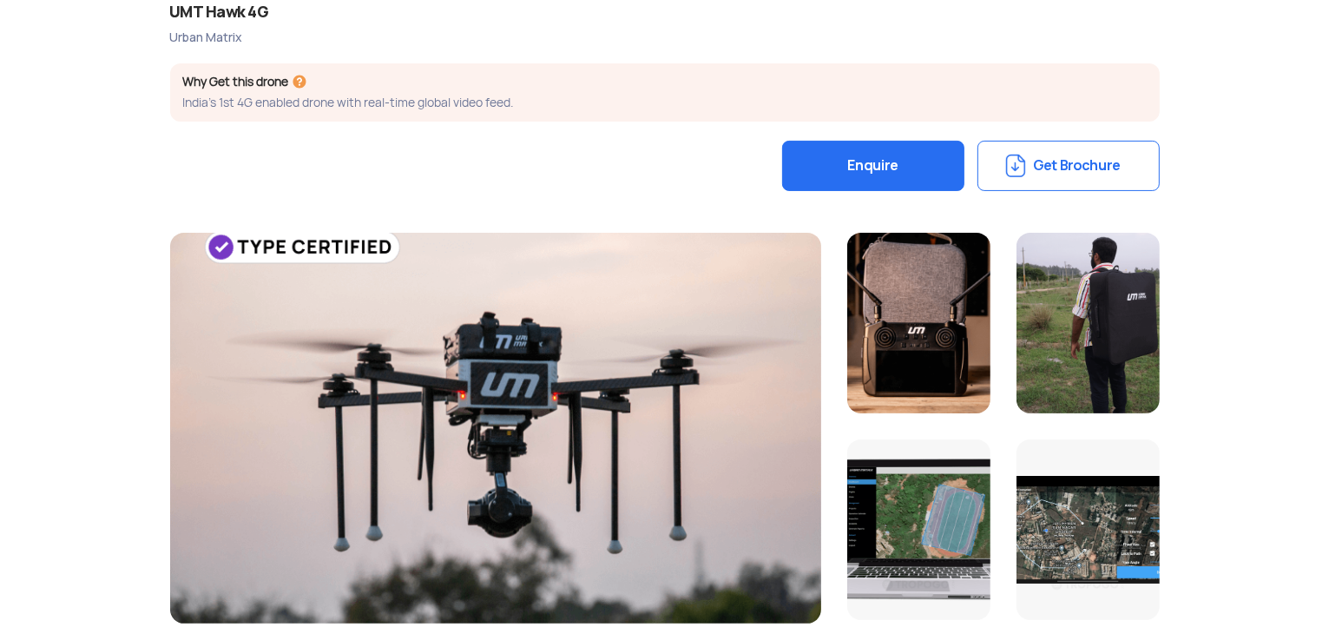
scroll to position [382, 0]
click at [502, 385] on div at bounding box center [495, 428] width 651 height 391
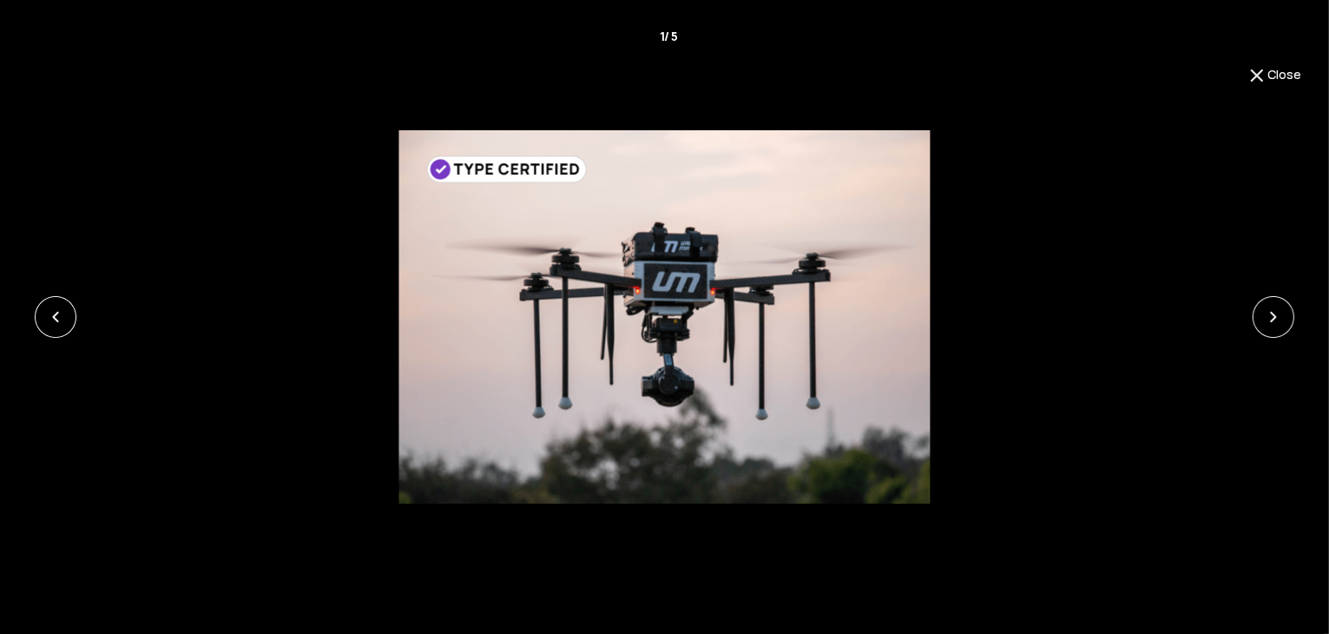
click at [738, 350] on img at bounding box center [663, 316] width 531 height 373
click at [1279, 68] on button "Close" at bounding box center [1274, 75] width 55 height 21
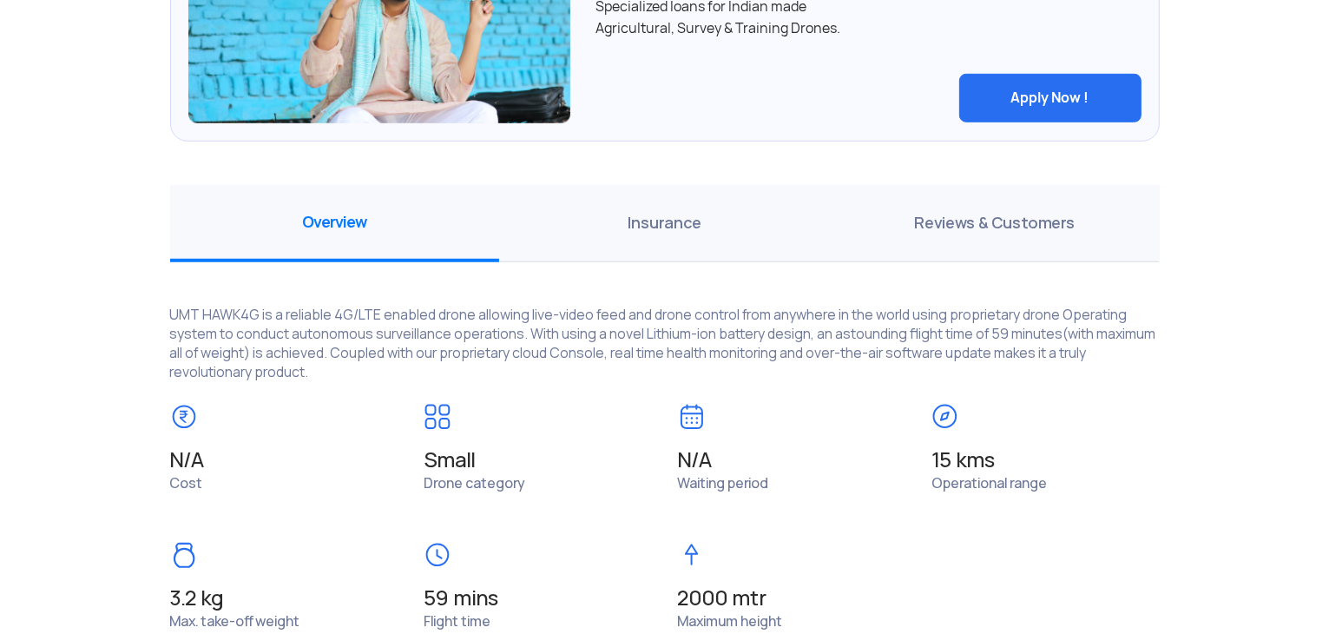
scroll to position [1241, 0]
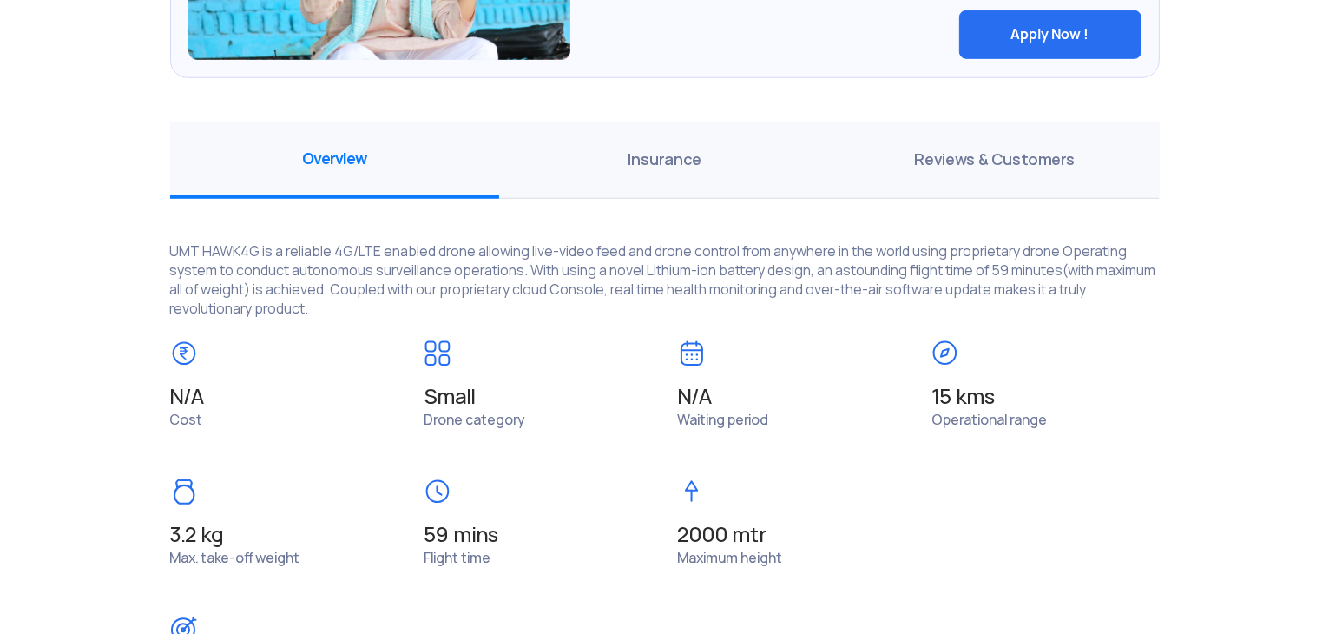
click at [606, 385] on span "Small" at bounding box center [538, 397] width 228 height 24
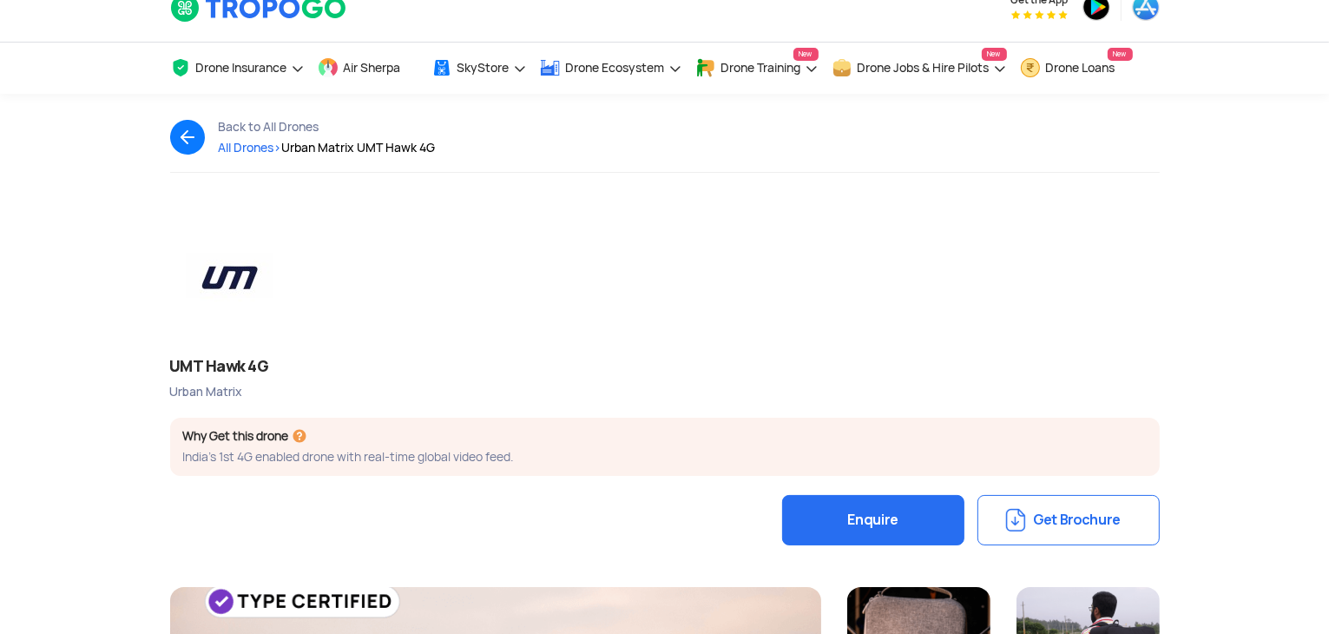
scroll to position [0, 0]
